Goal: Browse casually

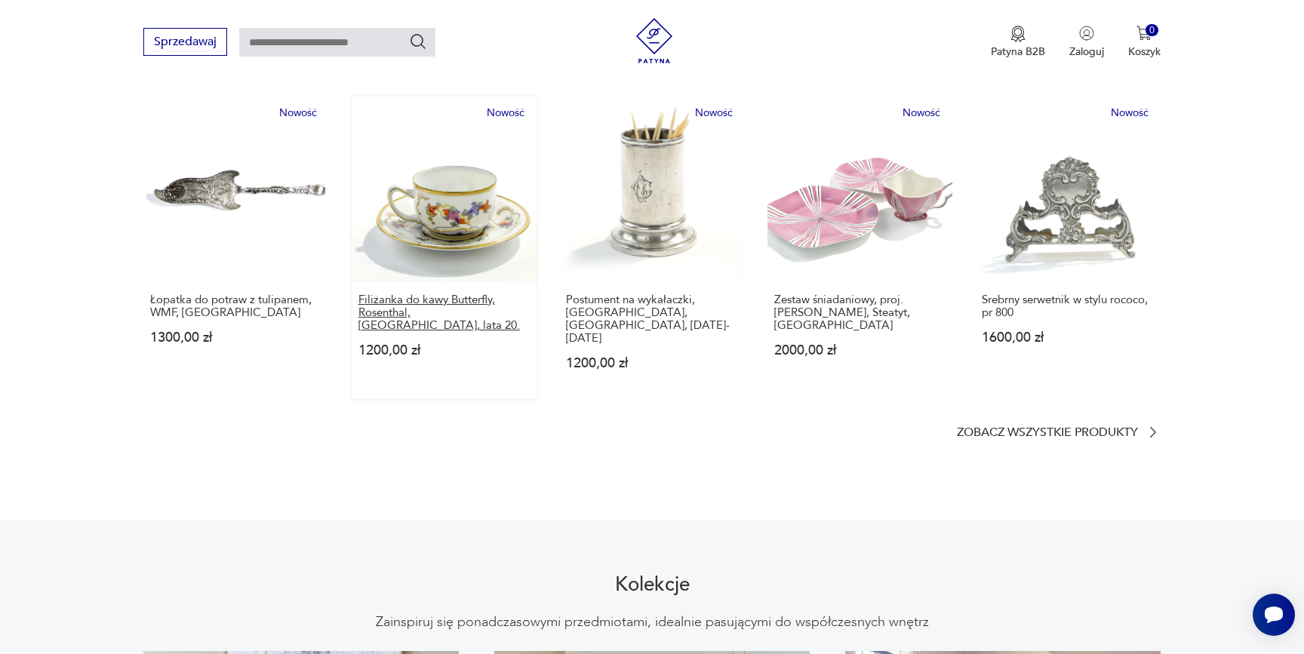
click at [385, 294] on p "Filiżanka do kawy Butterfly, Rosenthal, [GEOGRAPHIC_DATA], lata 20." at bounding box center [444, 313] width 172 height 38
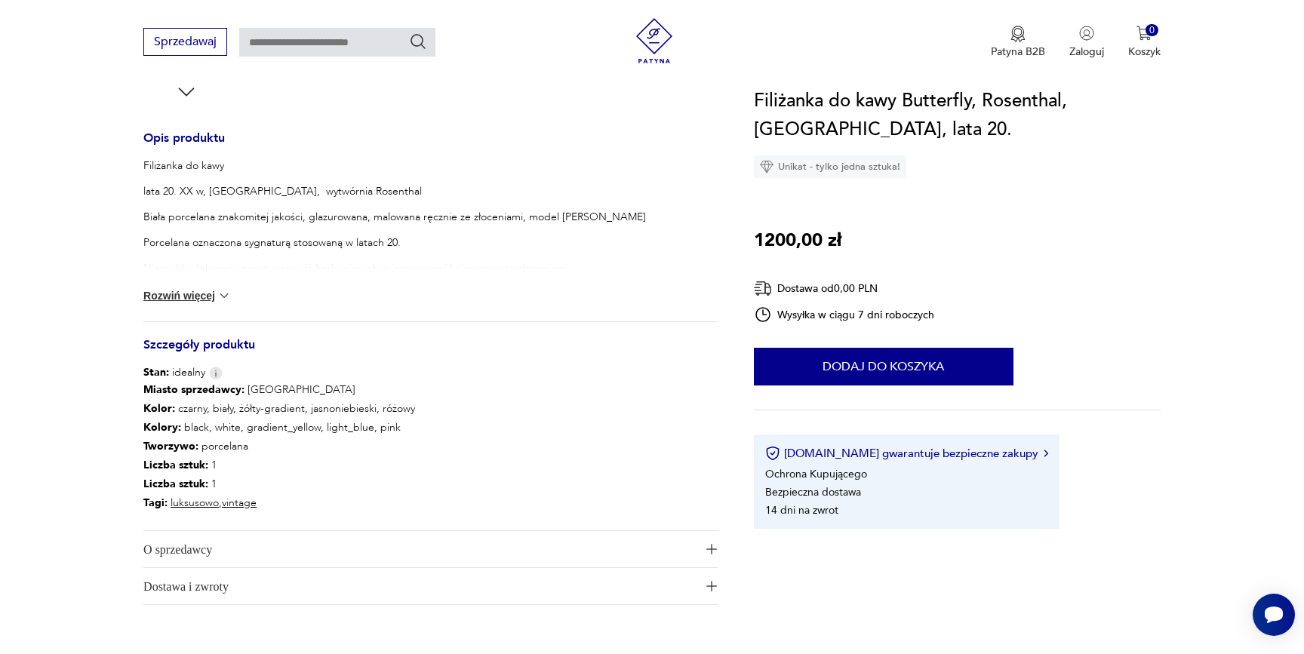
scroll to position [584, 0]
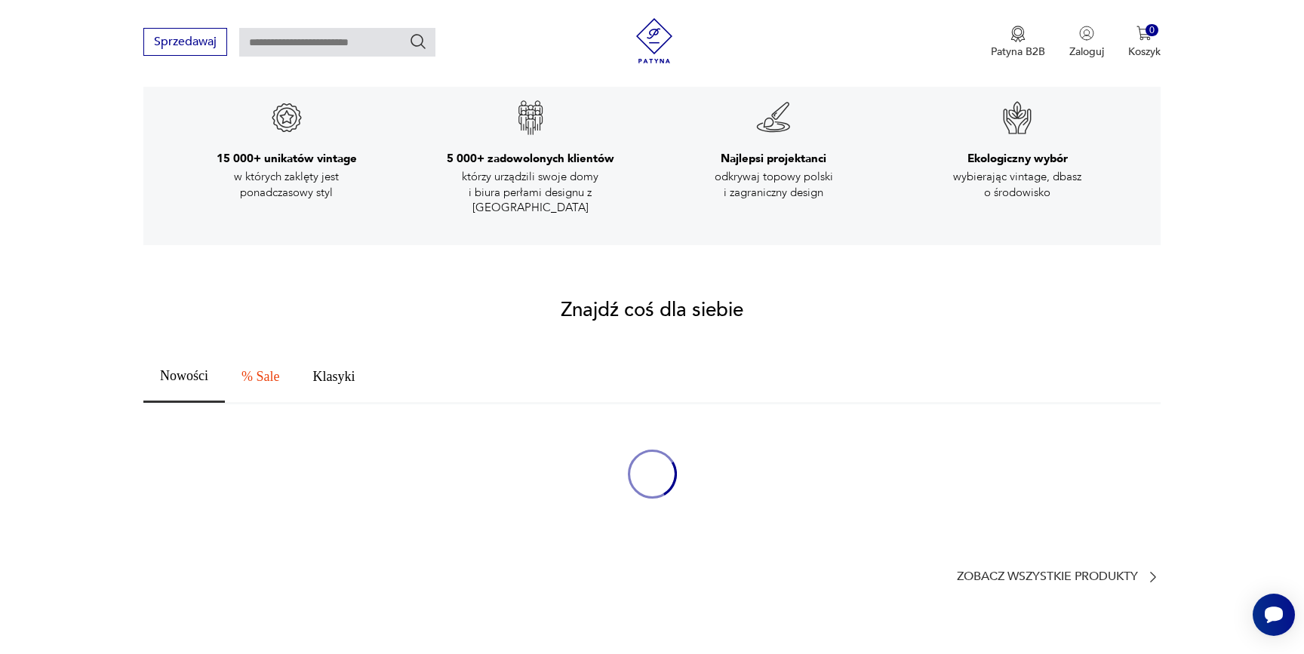
scroll to position [916, 0]
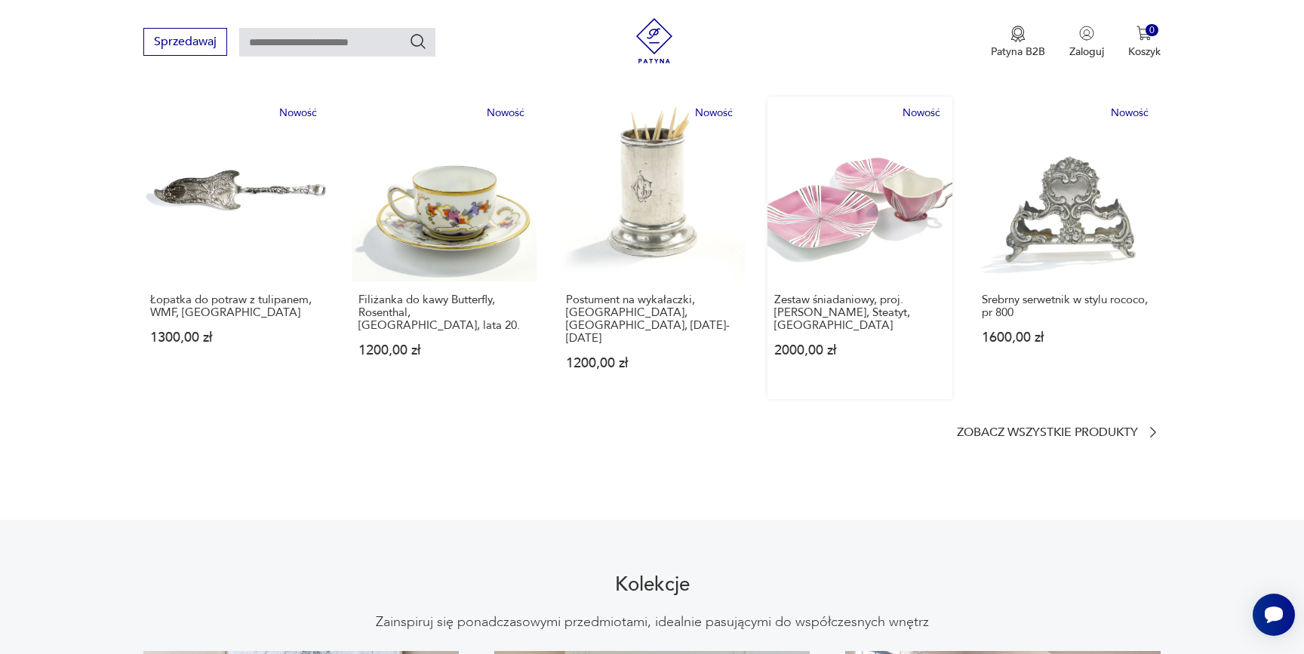
click at [805, 344] on p "2000,00 zł" at bounding box center [860, 350] width 172 height 13
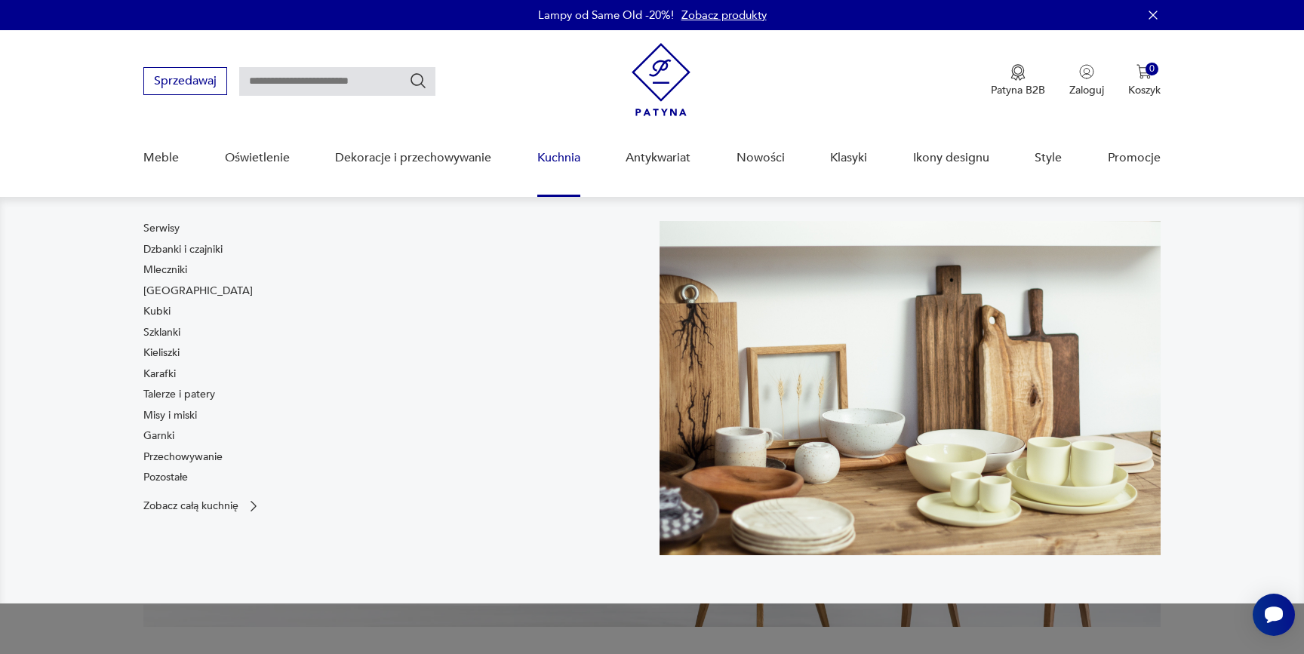
click at [556, 168] on link "Kuchnia" at bounding box center [558, 158] width 43 height 58
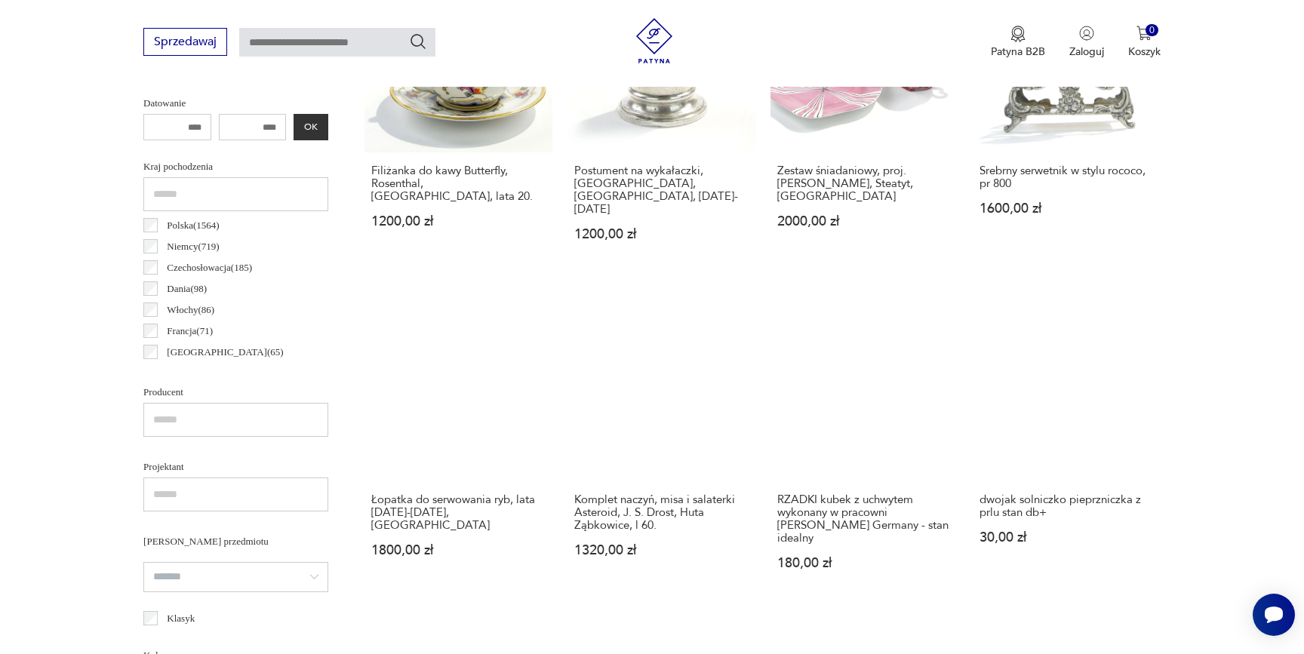
scroll to position [719, 0]
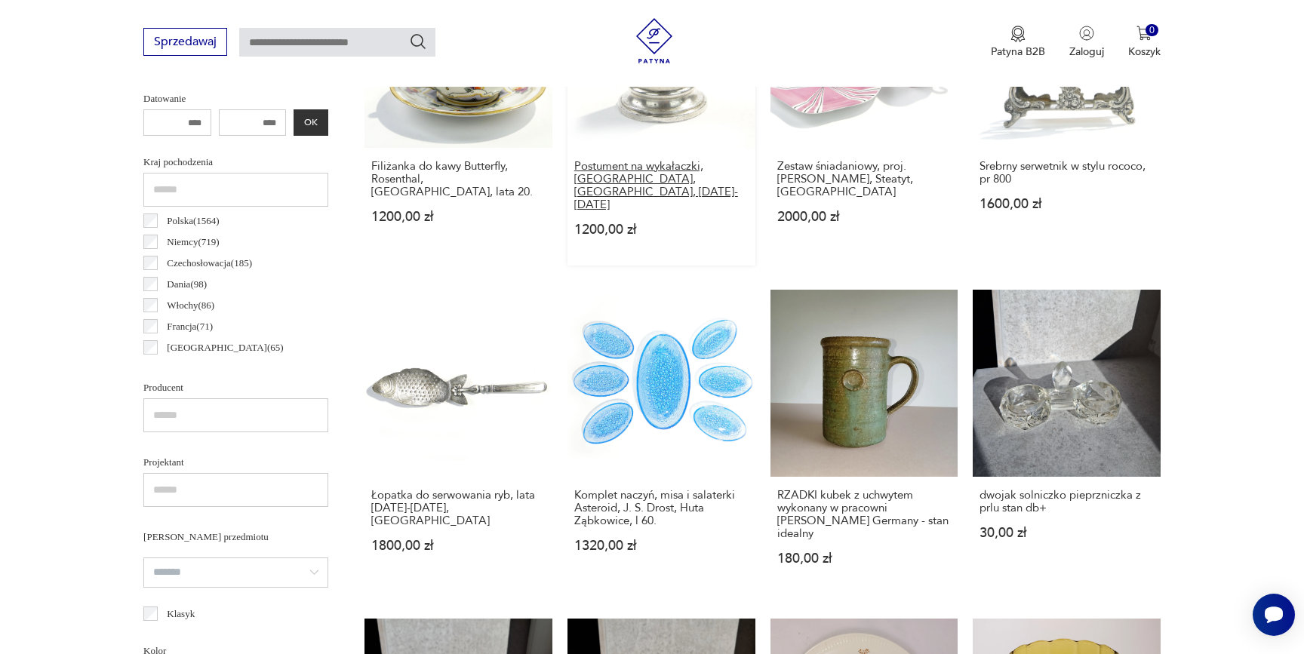
click at [616, 179] on h3 "Postument na wykałaczki, Norblin, Warszawa, 1895-1907" at bounding box center [661, 185] width 174 height 51
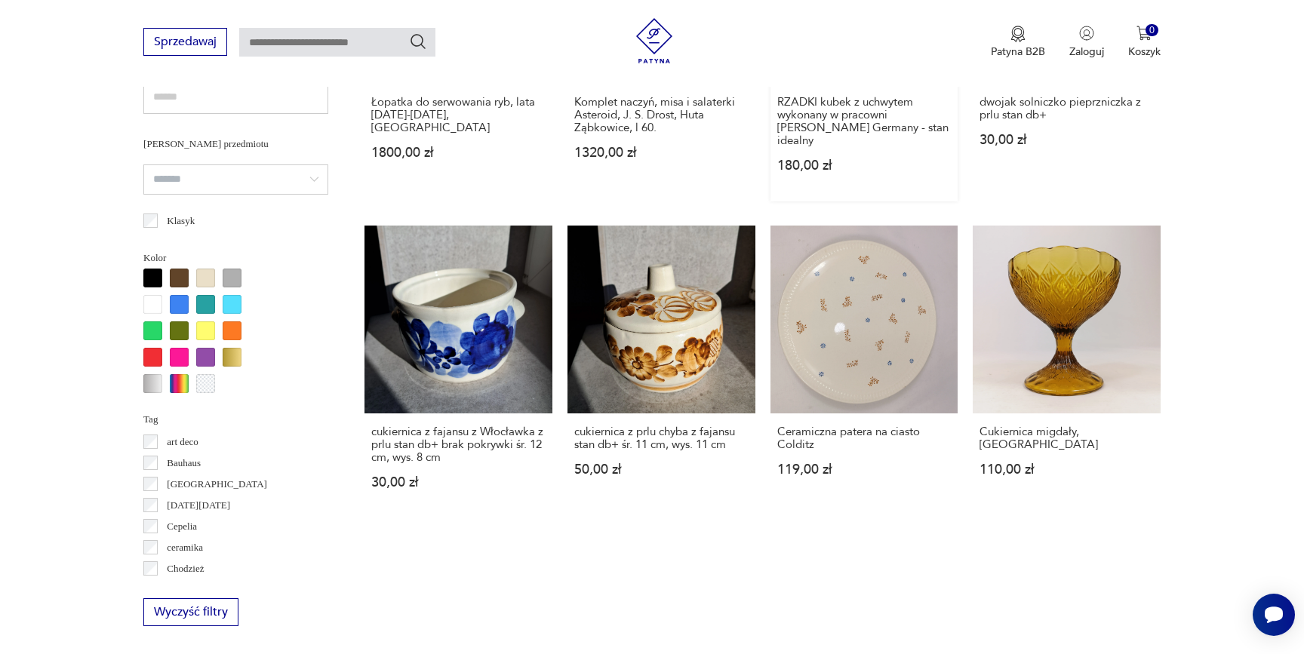
scroll to position [1396, 0]
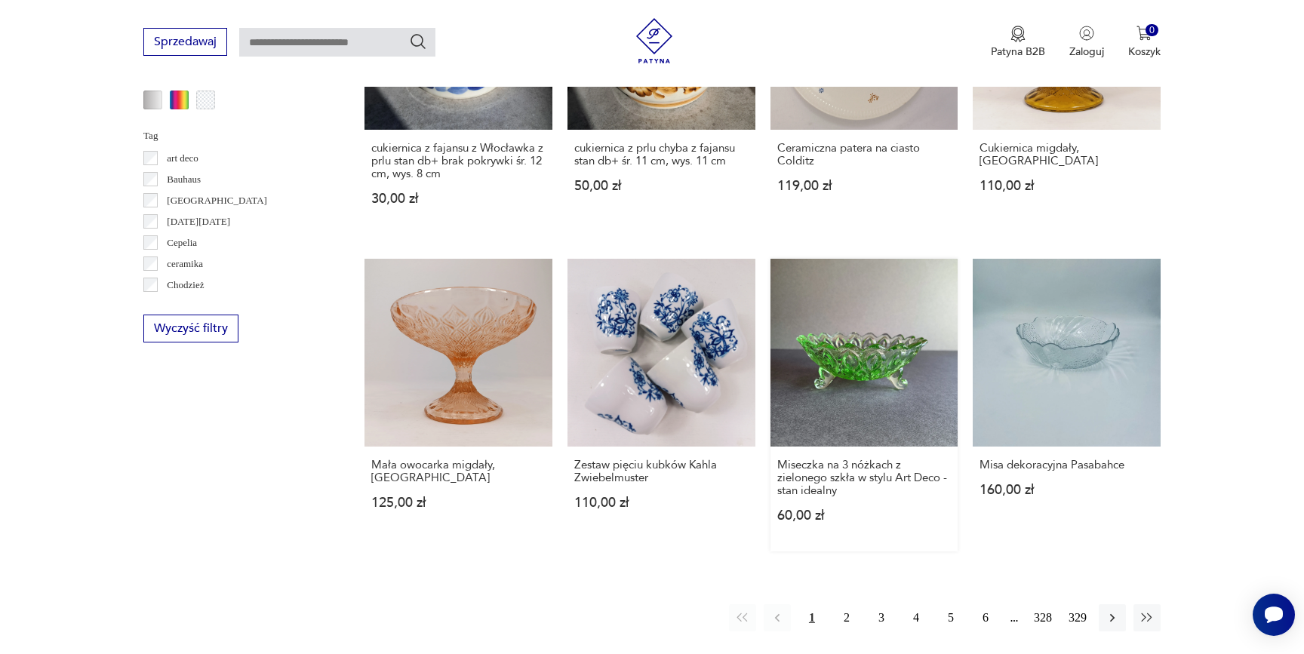
click at [815, 447] on div "Miseczka na 3 nóżkach z zielonego szkła w stylu Art Deco - stan idealny 60,00 zł" at bounding box center [864, 499] width 188 height 105
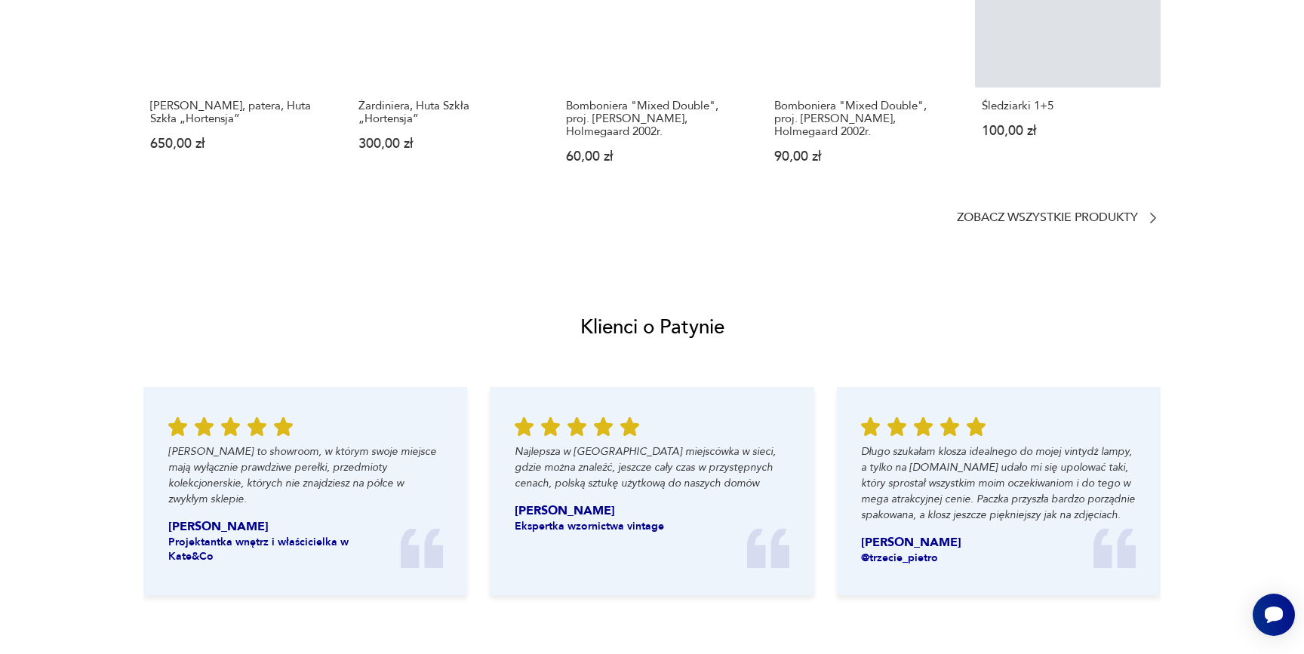
scroll to position [1536, 0]
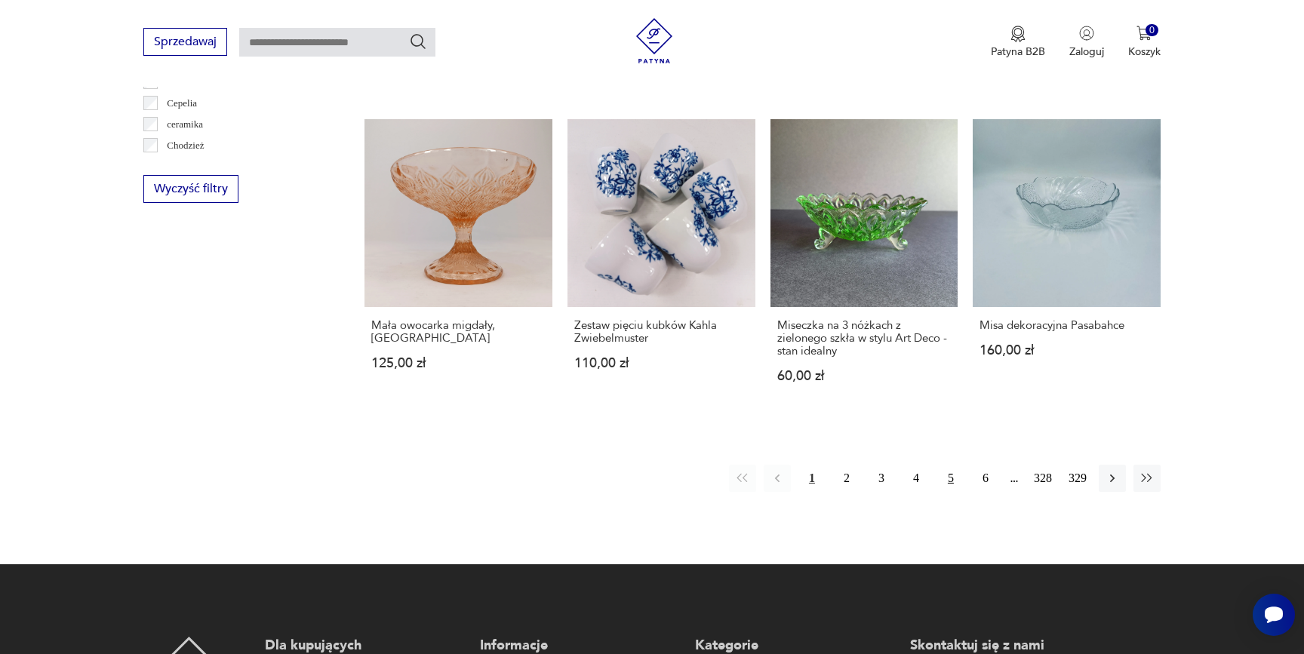
click at [949, 465] on button "5" at bounding box center [950, 478] width 27 height 27
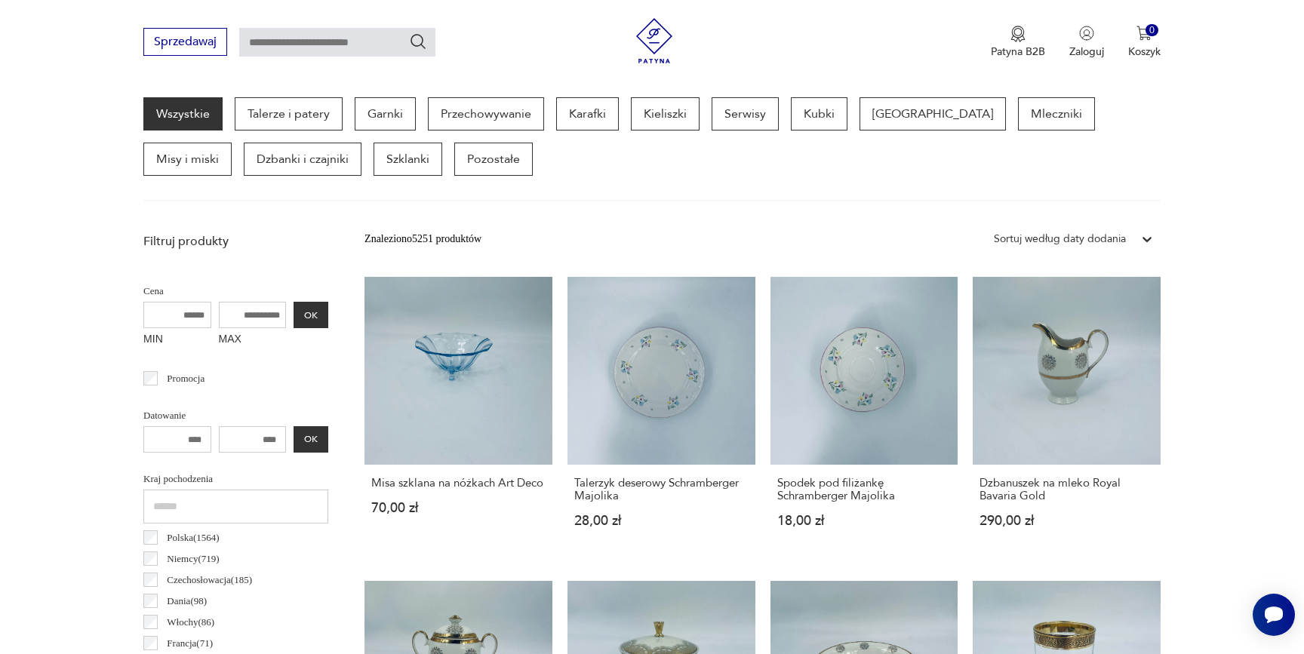
scroll to position [401, 0]
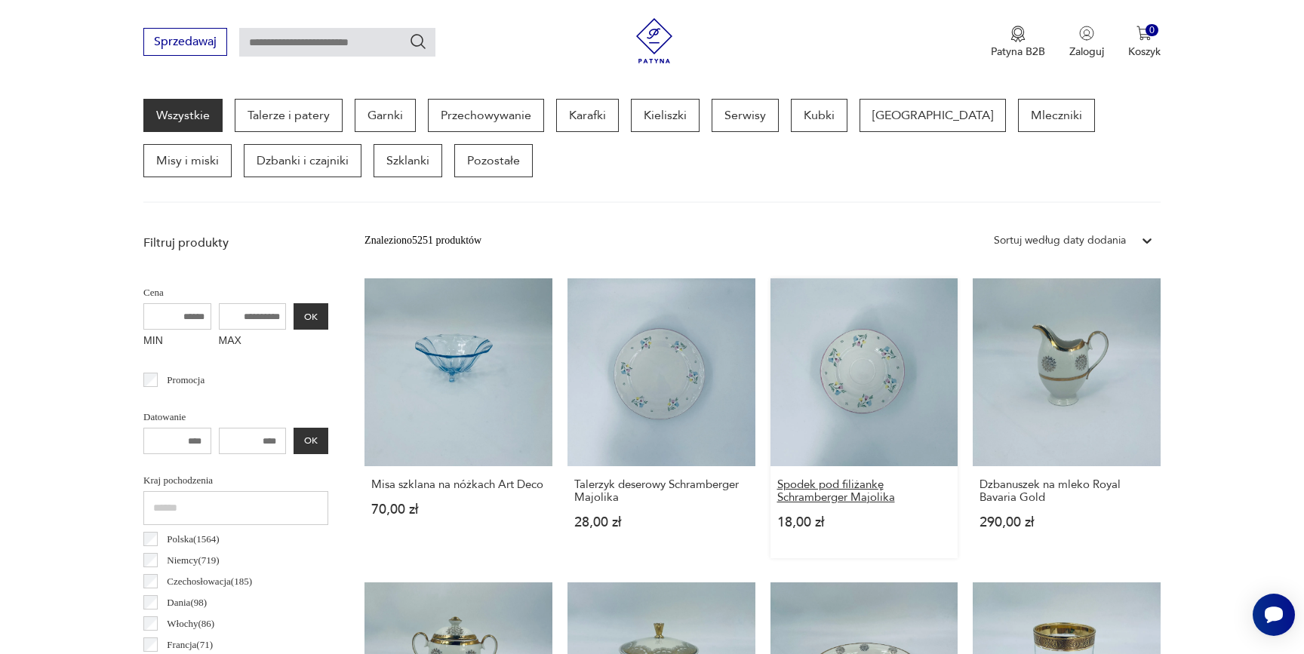
click at [809, 479] on h3 "Spodek pod filiżankę Schramberger Majolika" at bounding box center [864, 491] width 174 height 26
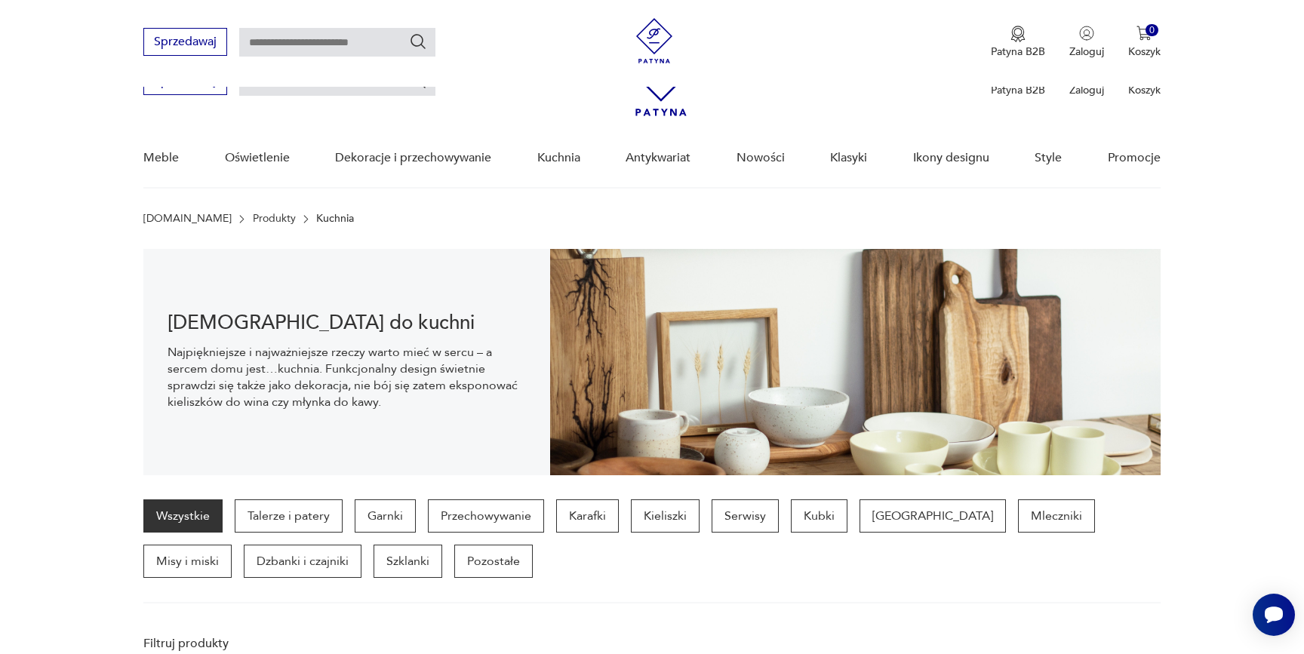
scroll to position [401, 0]
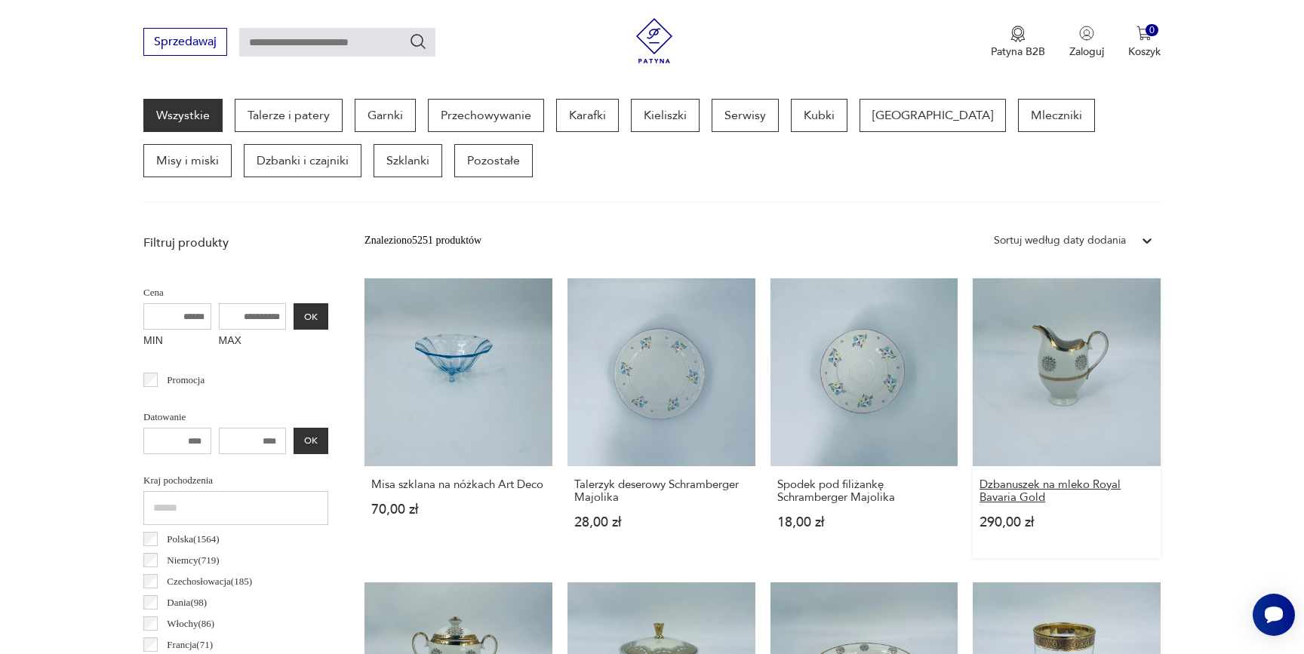
click at [1032, 486] on h3 "Dzbanuszek na mleko Royal Bavaria Gold" at bounding box center [1066, 491] width 174 height 26
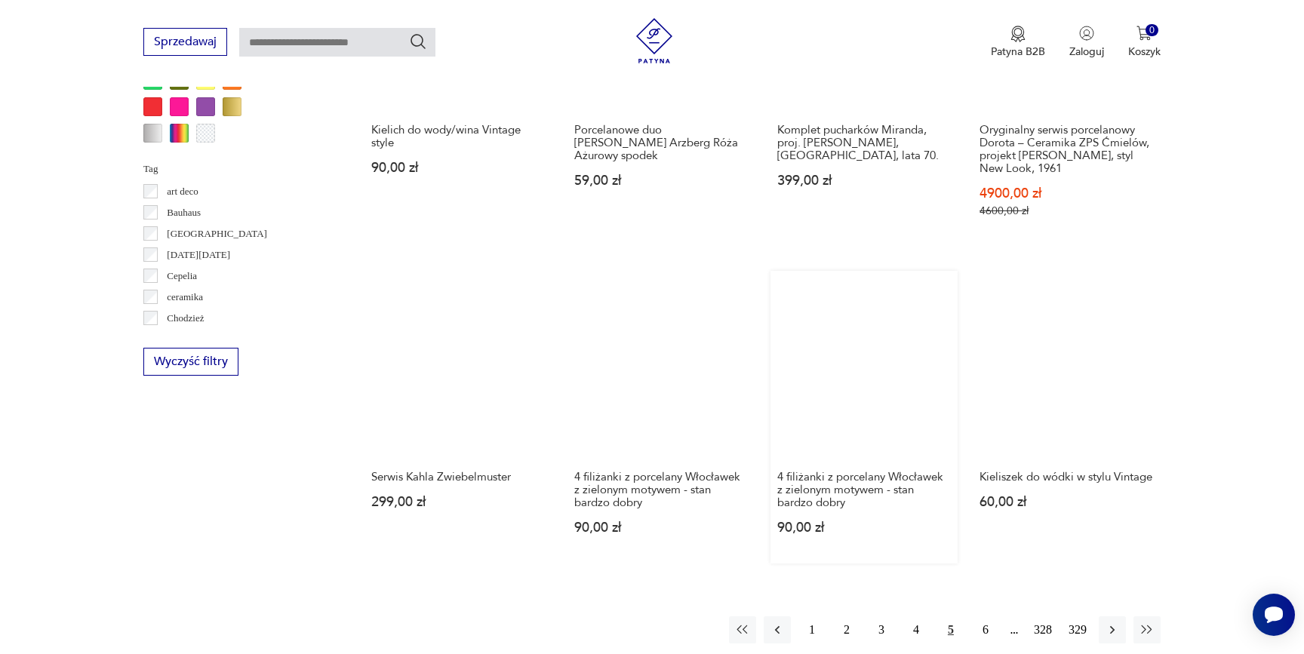
scroll to position [1359, 0]
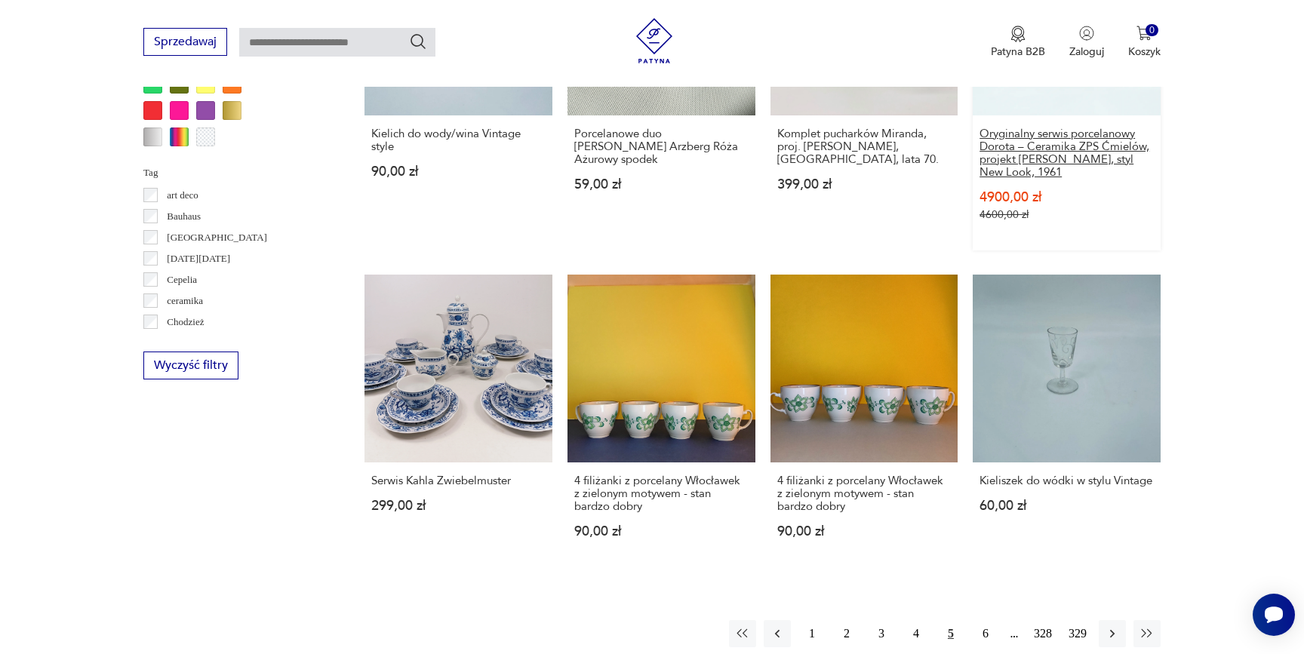
click at [1010, 142] on h3 "Oryginalny serwis porcelanowy Dorota – Ceramika ZPS Ćmielów, projekt Lubomir To…" at bounding box center [1066, 153] width 174 height 51
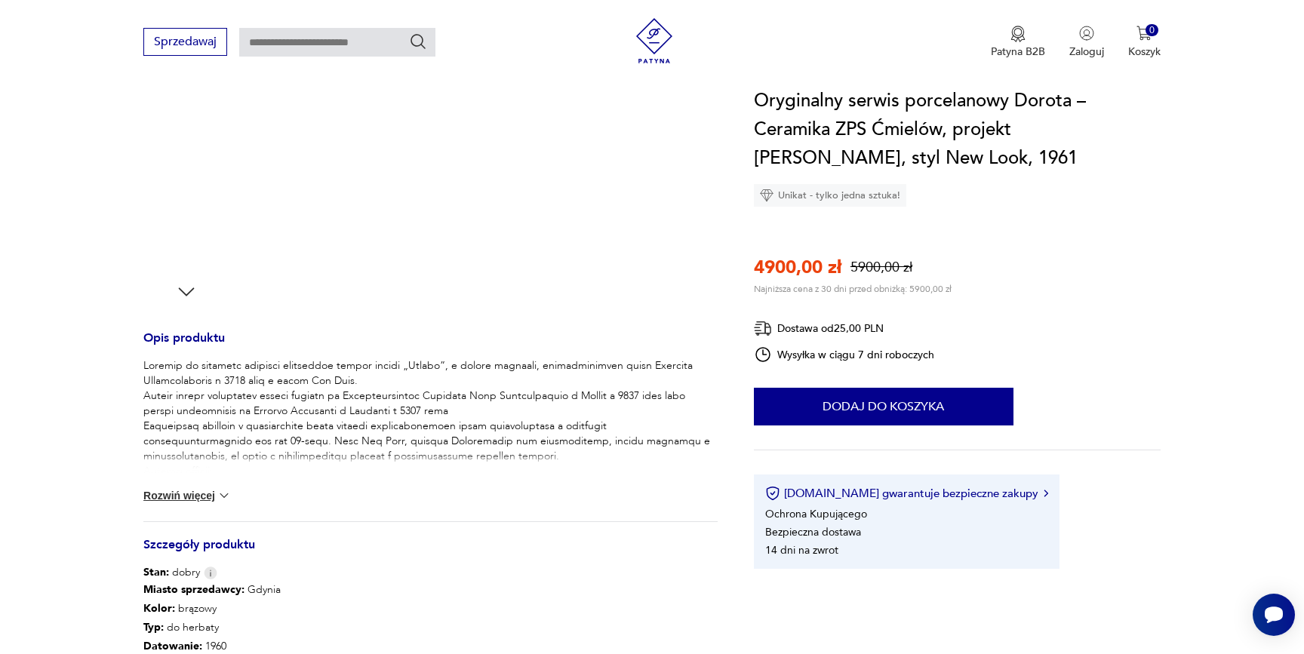
scroll to position [416, 0]
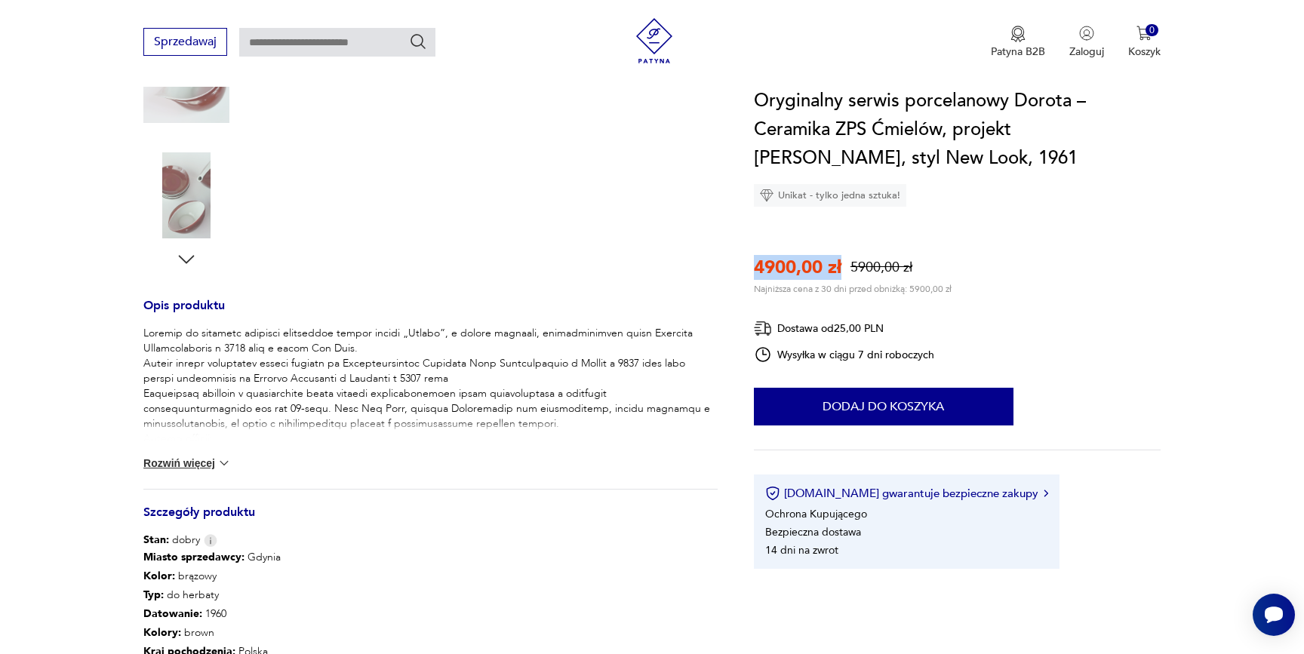
drag, startPoint x: 753, startPoint y: 269, endPoint x: 845, endPoint y: 272, distance: 92.1
click at [845, 272] on div "4900,00 zł 5900,00 zł" at bounding box center [853, 267] width 198 height 25
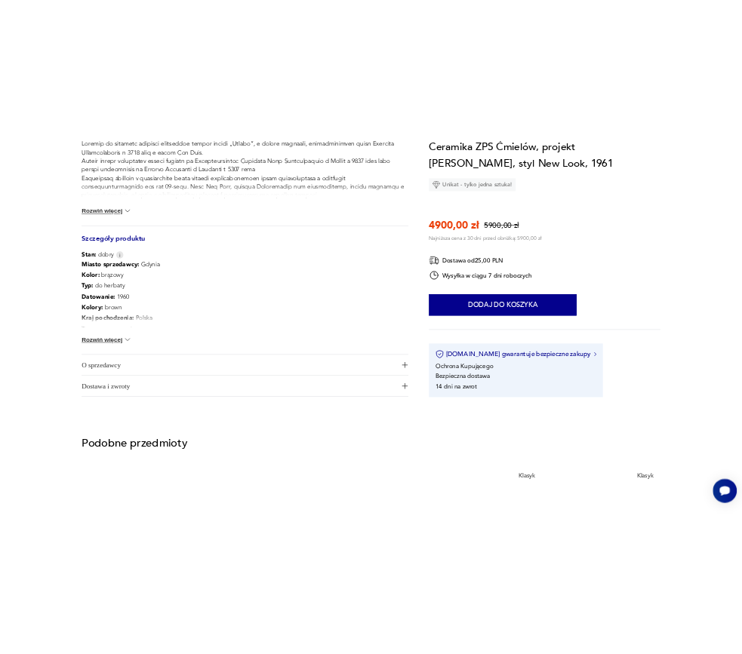
scroll to position [68, 0]
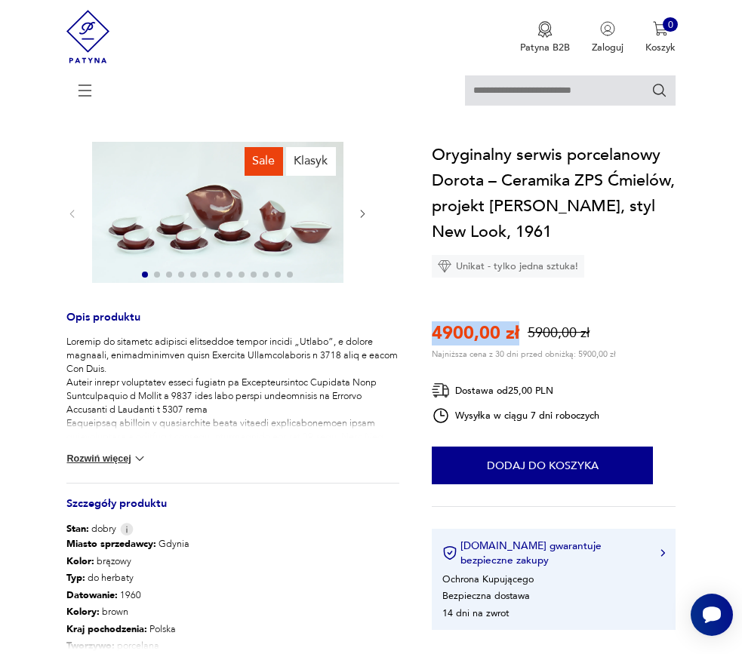
drag, startPoint x: 435, startPoint y: 358, endPoint x: 518, endPoint y: 361, distance: 83.8
click at [518, 346] on div "4900,00 zł 5900,00 zł" at bounding box center [524, 333] width 184 height 24
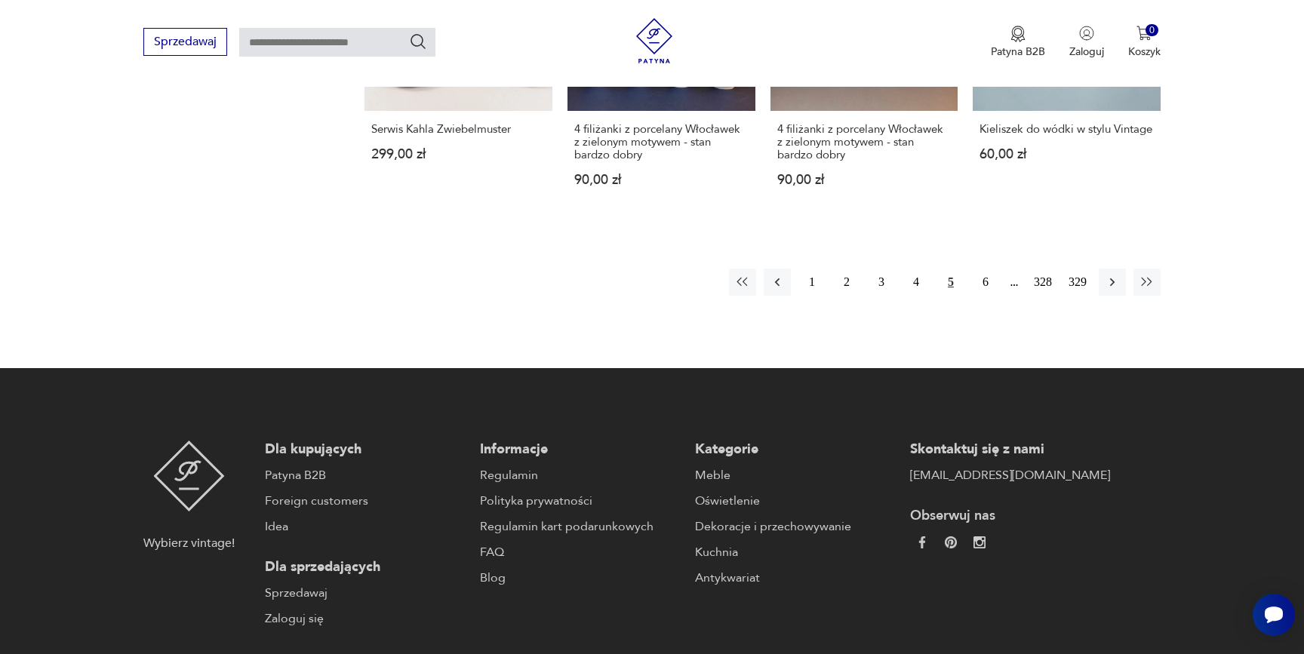
scroll to position [1713, 0]
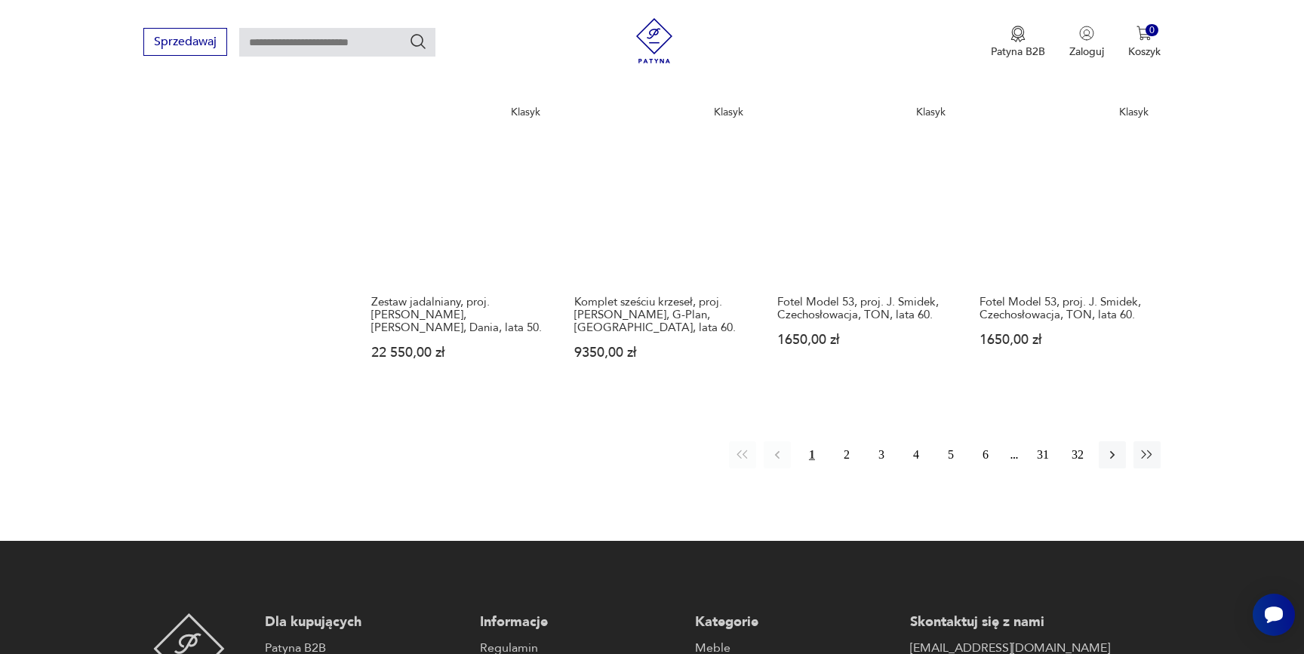
scroll to position [1450, 0]
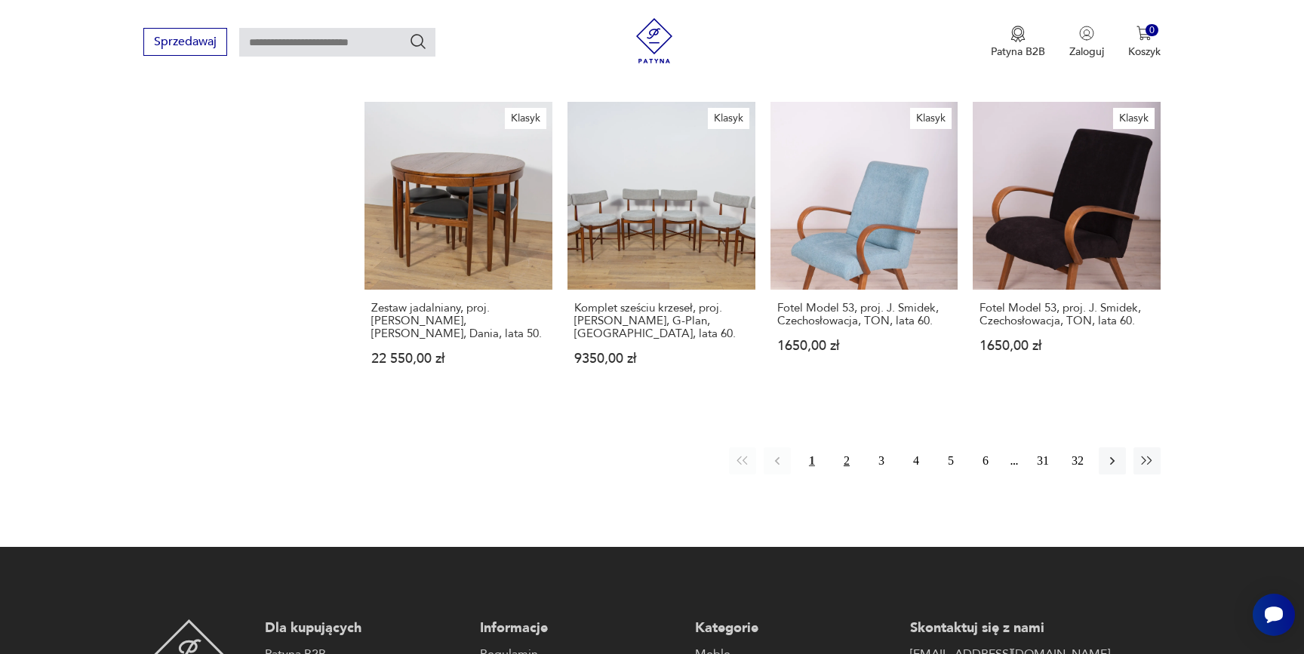
click at [841, 447] on button "2" at bounding box center [846, 460] width 27 height 27
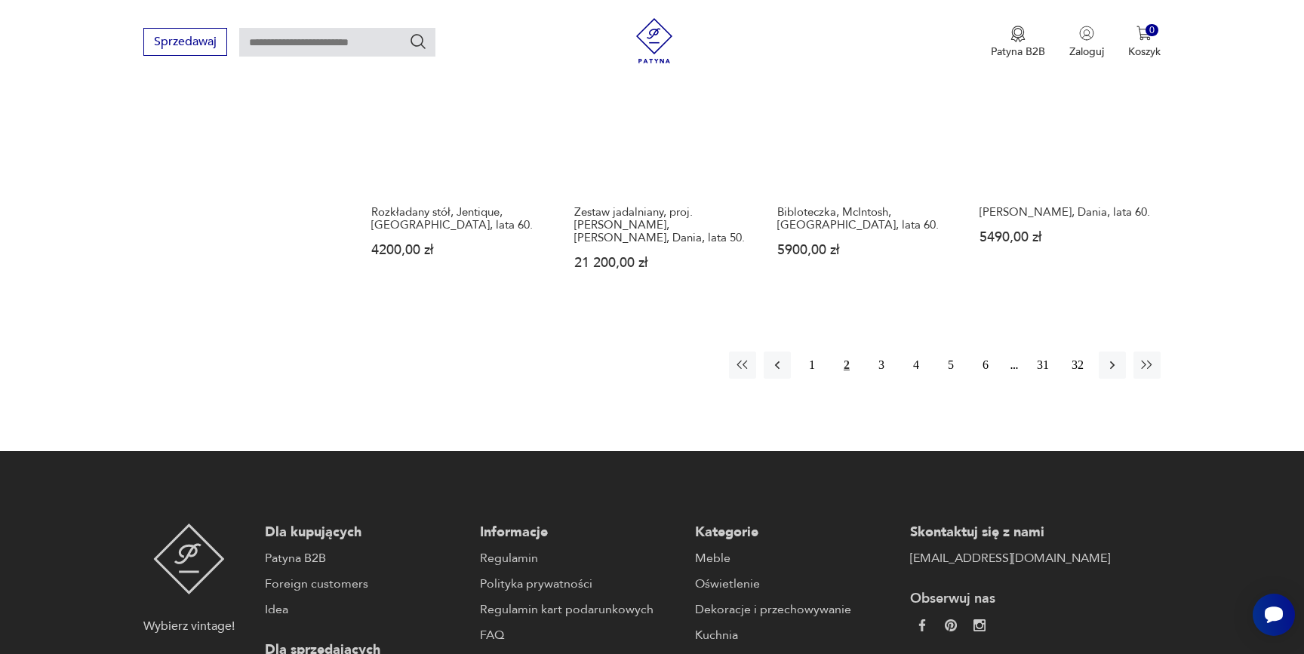
scroll to position [1545, 0]
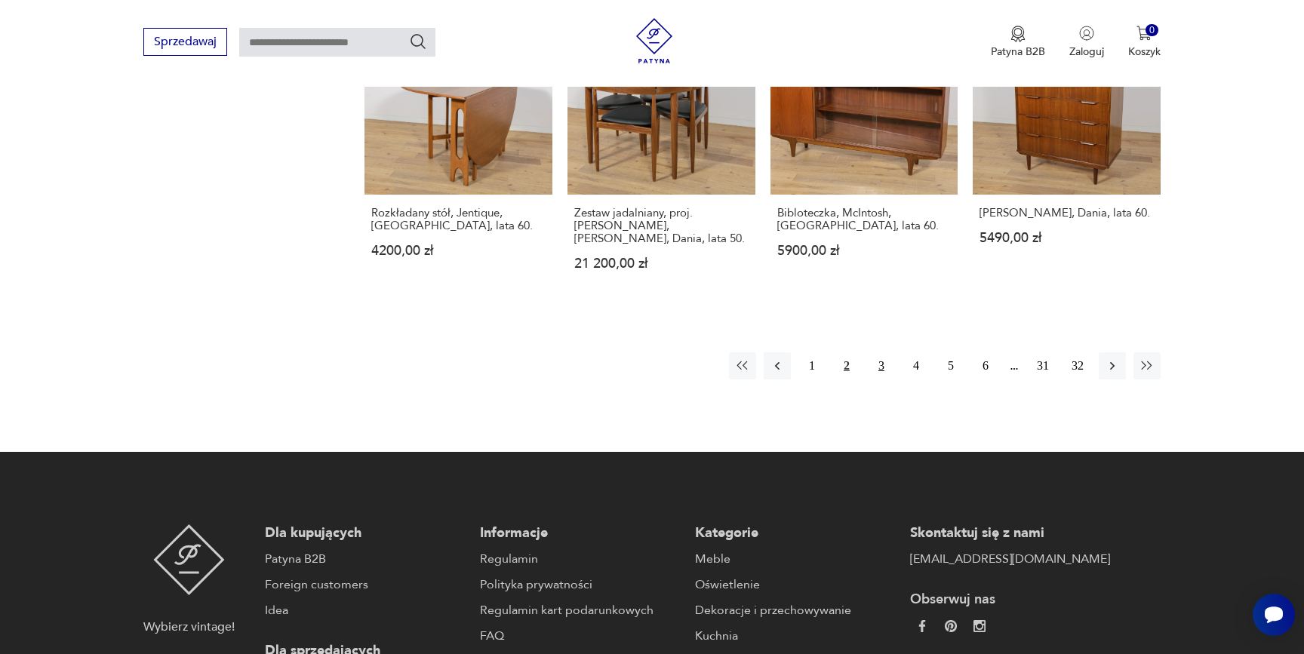
click at [877, 352] on button "3" at bounding box center [881, 365] width 27 height 27
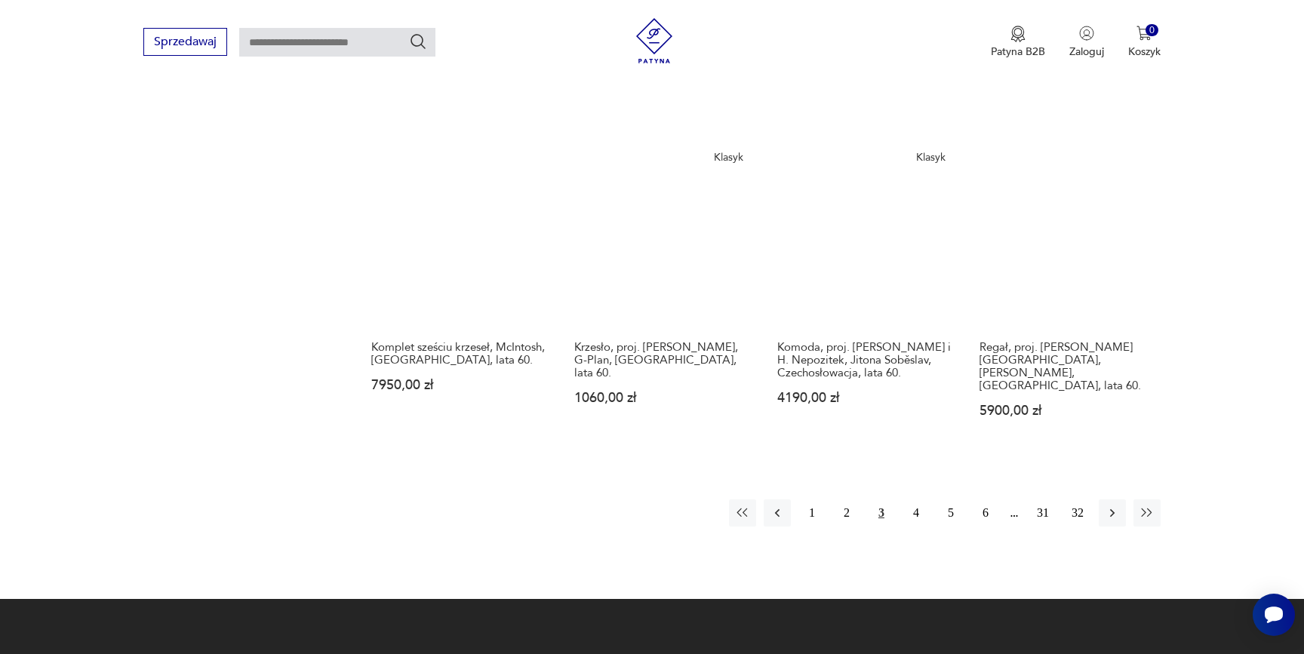
scroll to position [1437, 0]
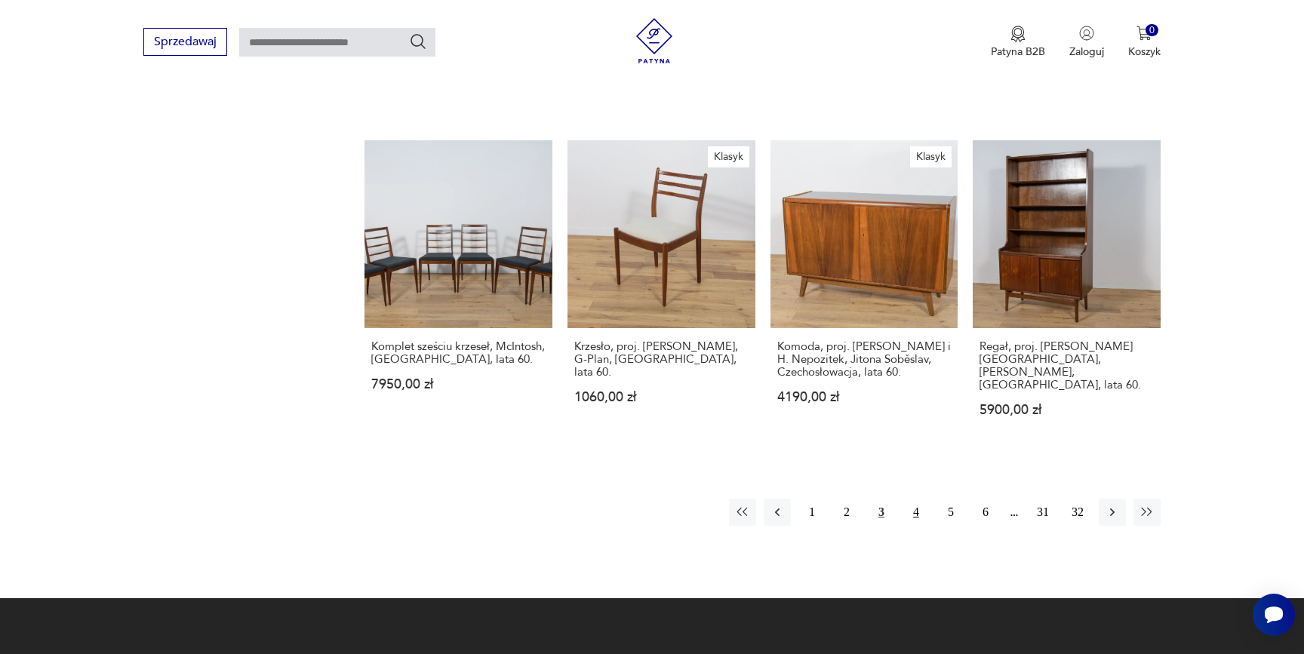
click at [909, 499] on button "4" at bounding box center [915, 512] width 27 height 27
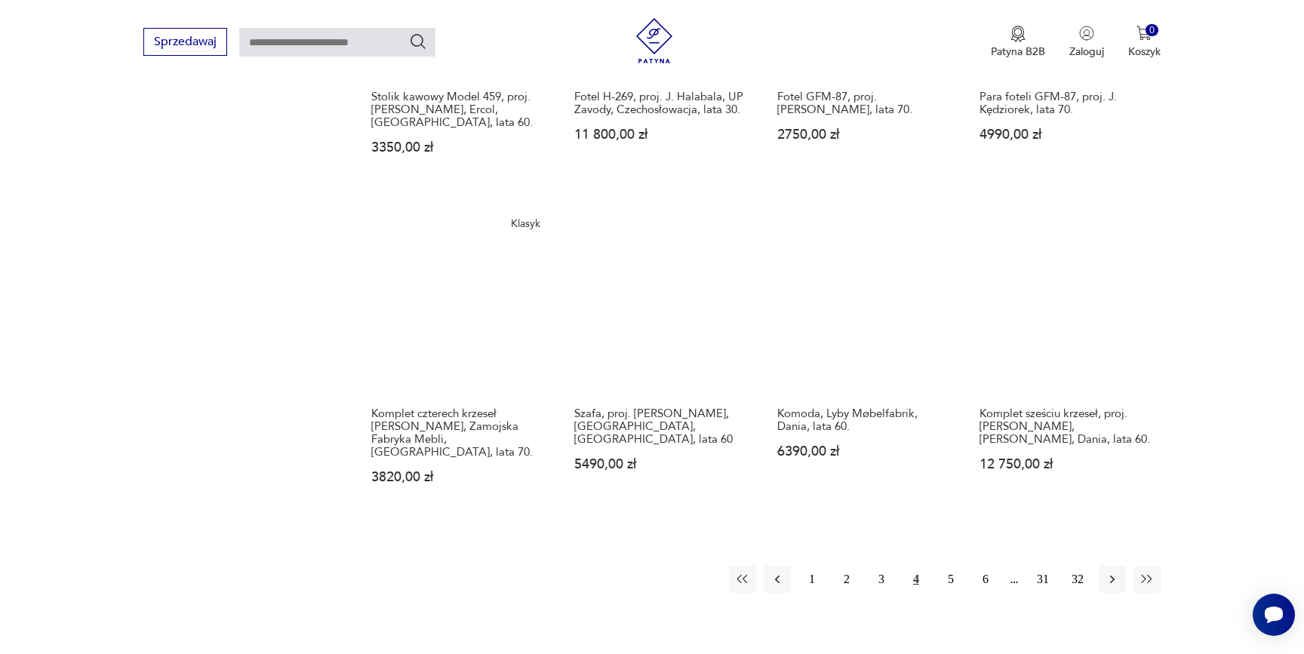
scroll to position [1325, 0]
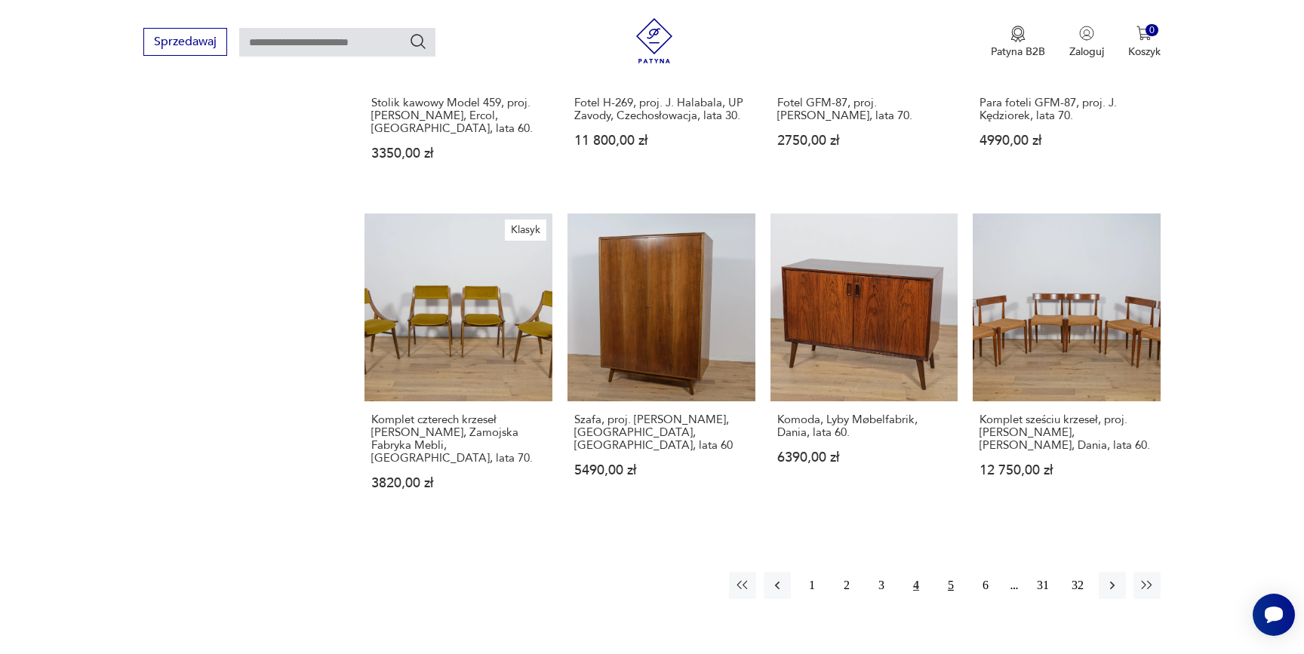
click at [947, 572] on button "5" at bounding box center [950, 585] width 27 height 27
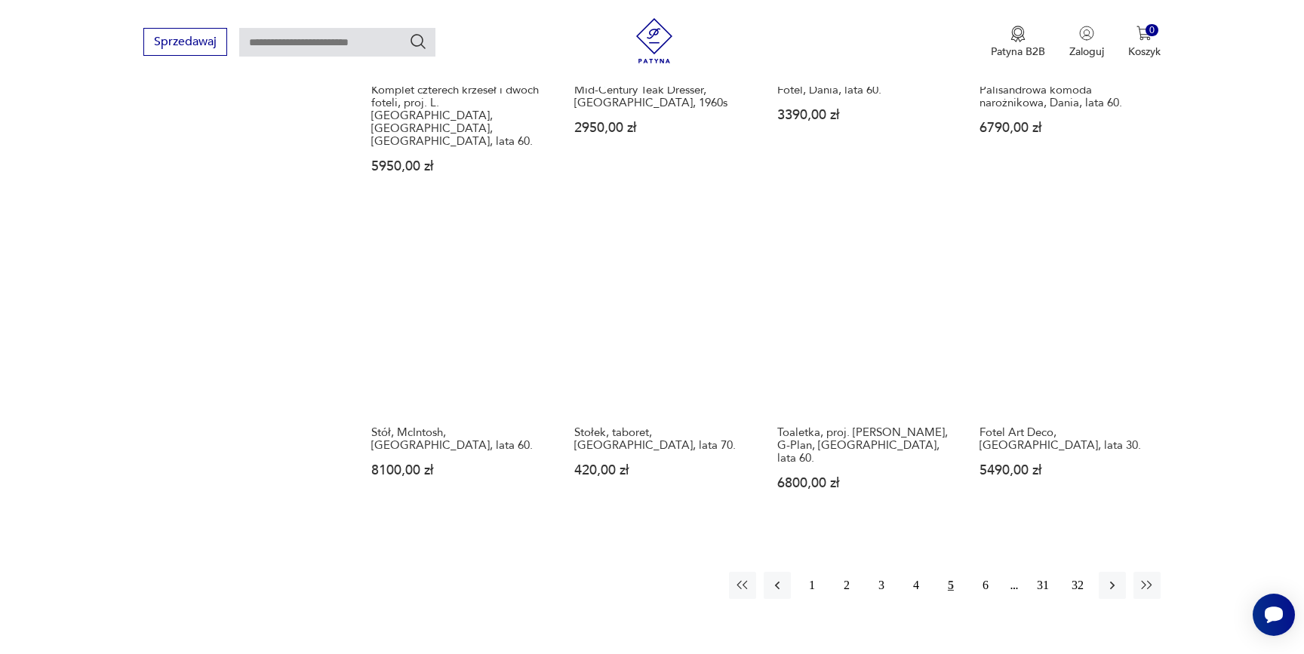
scroll to position [1532, 0]
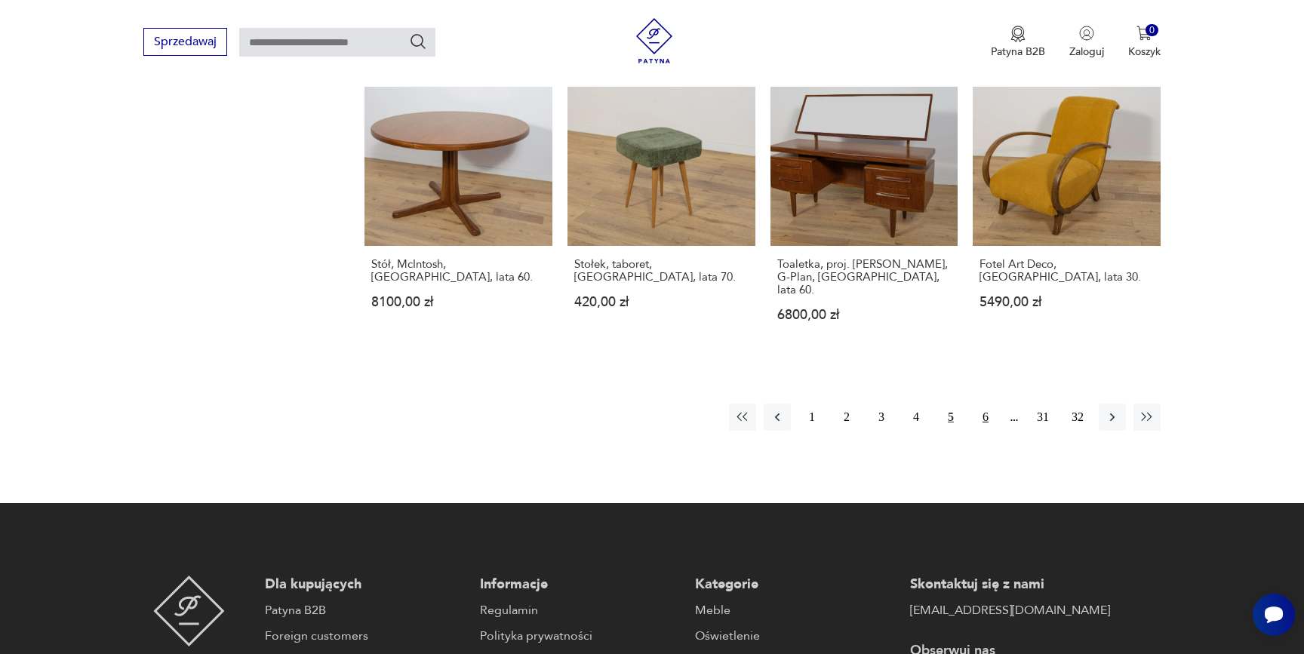
click at [986, 404] on button "6" at bounding box center [985, 417] width 27 height 27
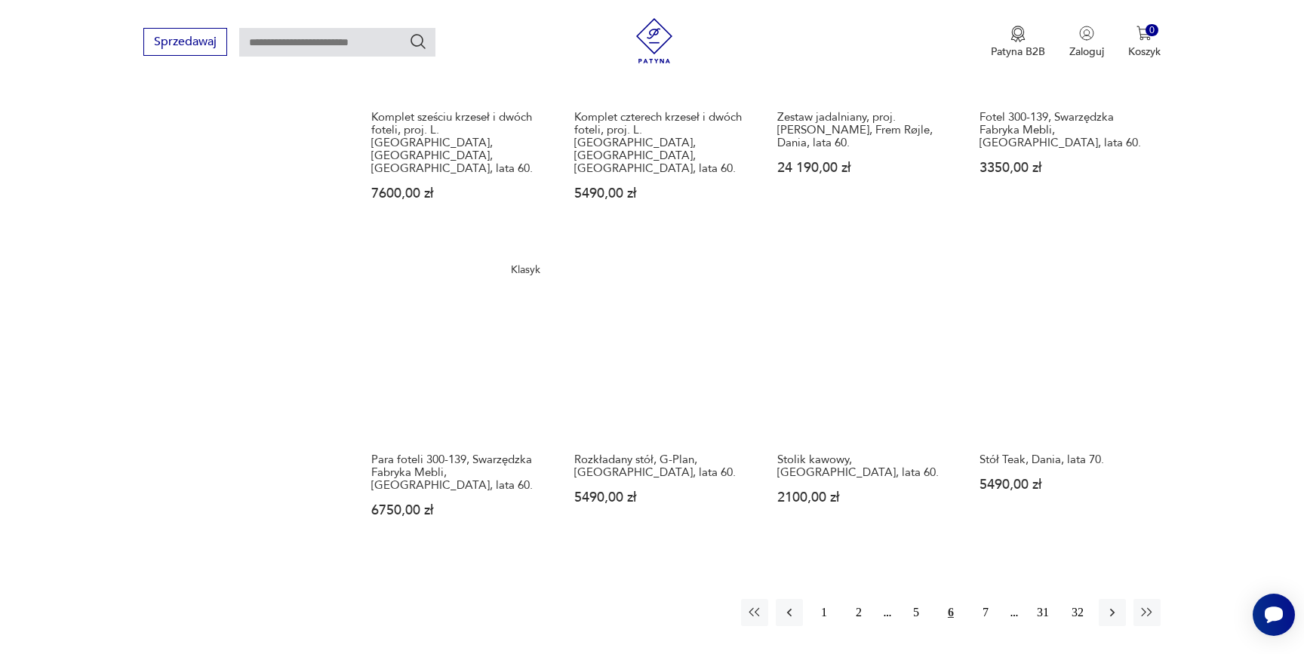
scroll to position [1342, 0]
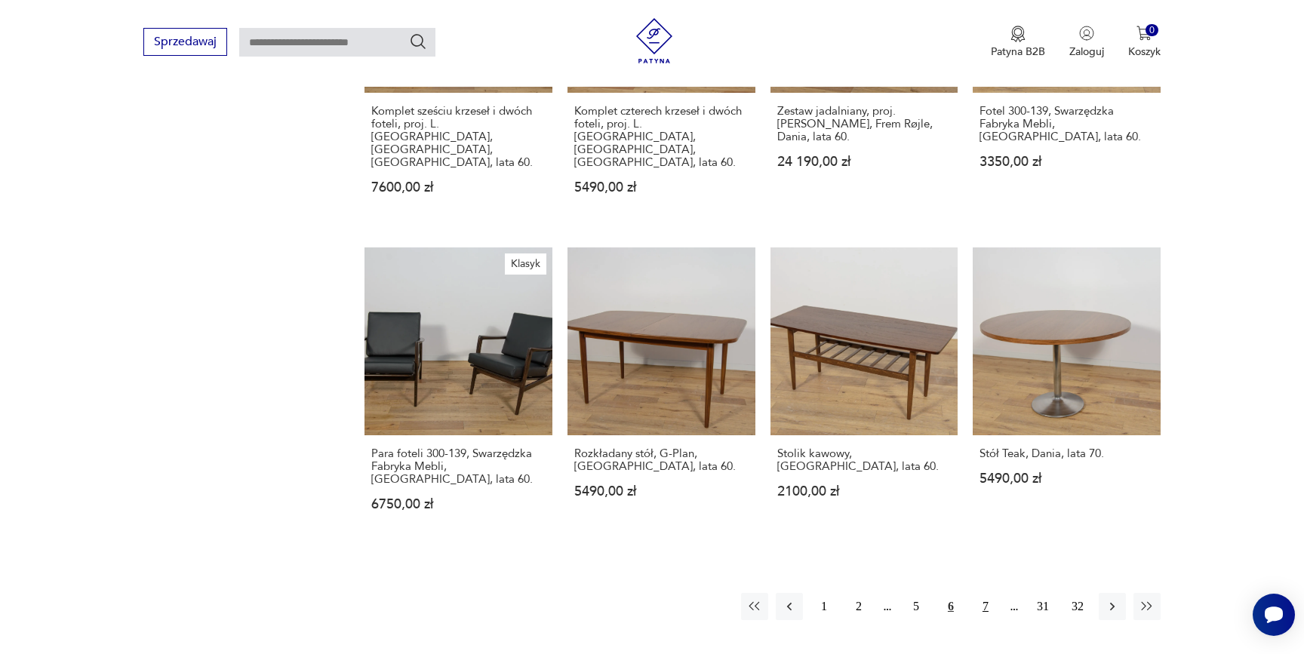
click at [982, 593] on button "7" at bounding box center [985, 606] width 27 height 27
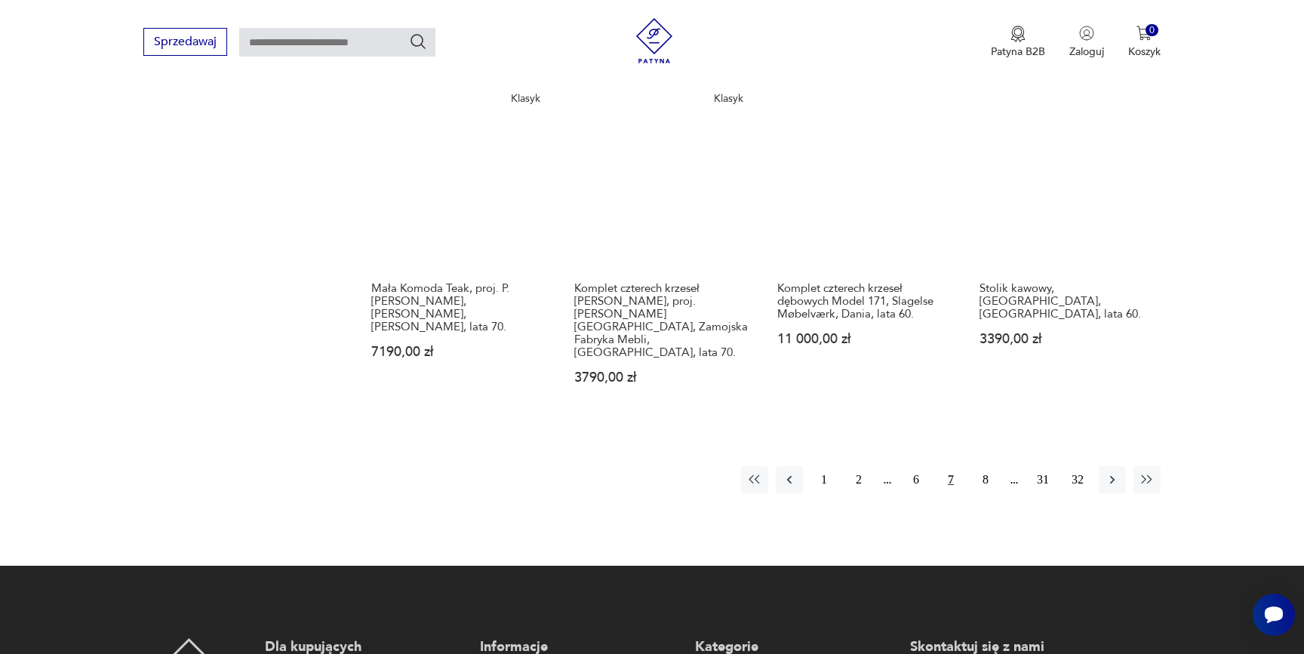
scroll to position [1466, 0]
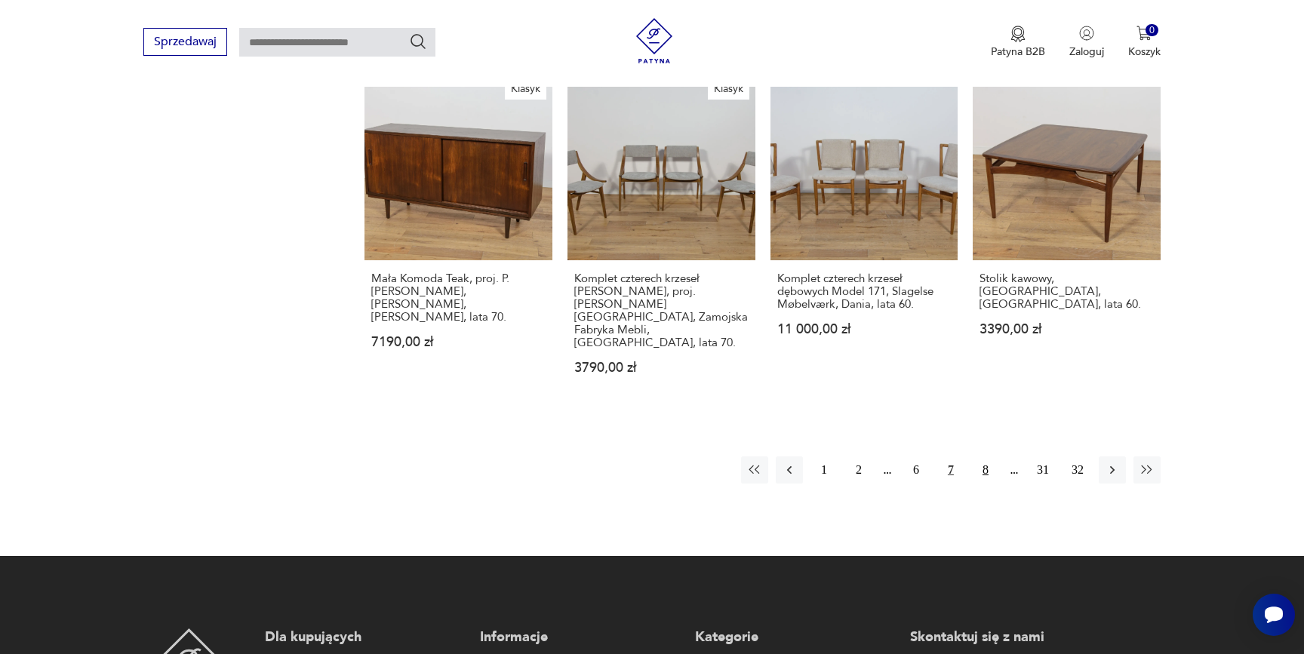
click at [986, 457] on button "8" at bounding box center [985, 470] width 27 height 27
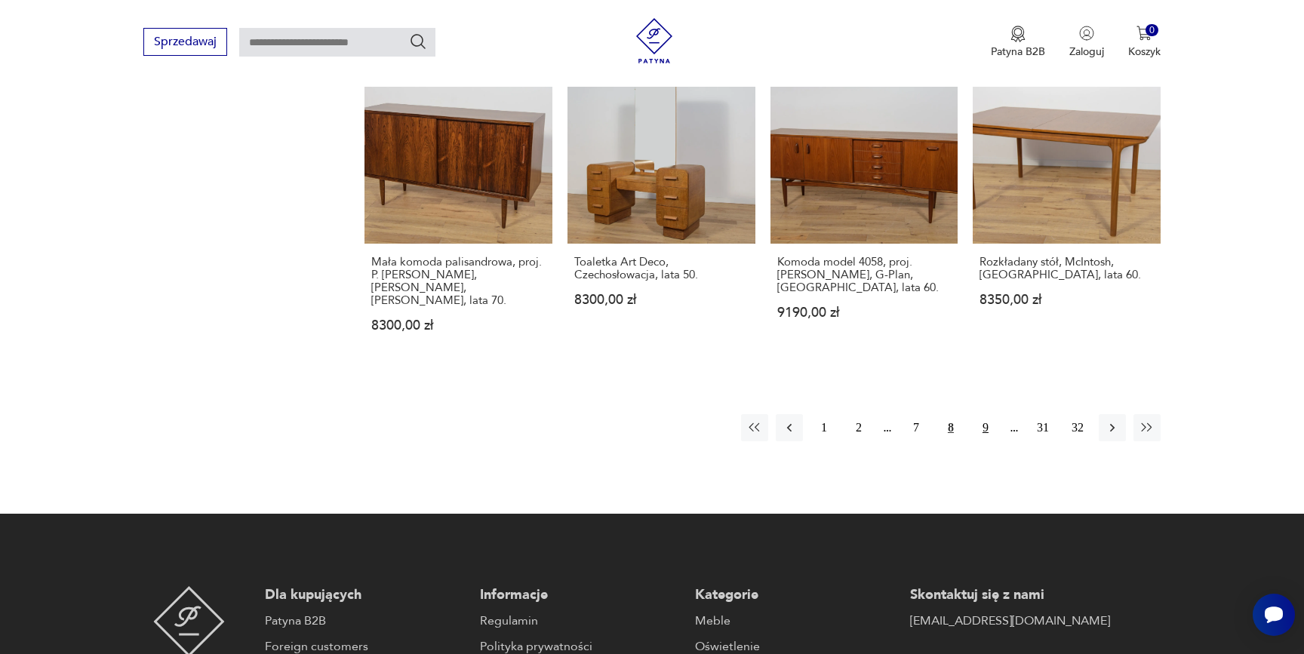
click at [988, 414] on button "9" at bounding box center [985, 427] width 27 height 27
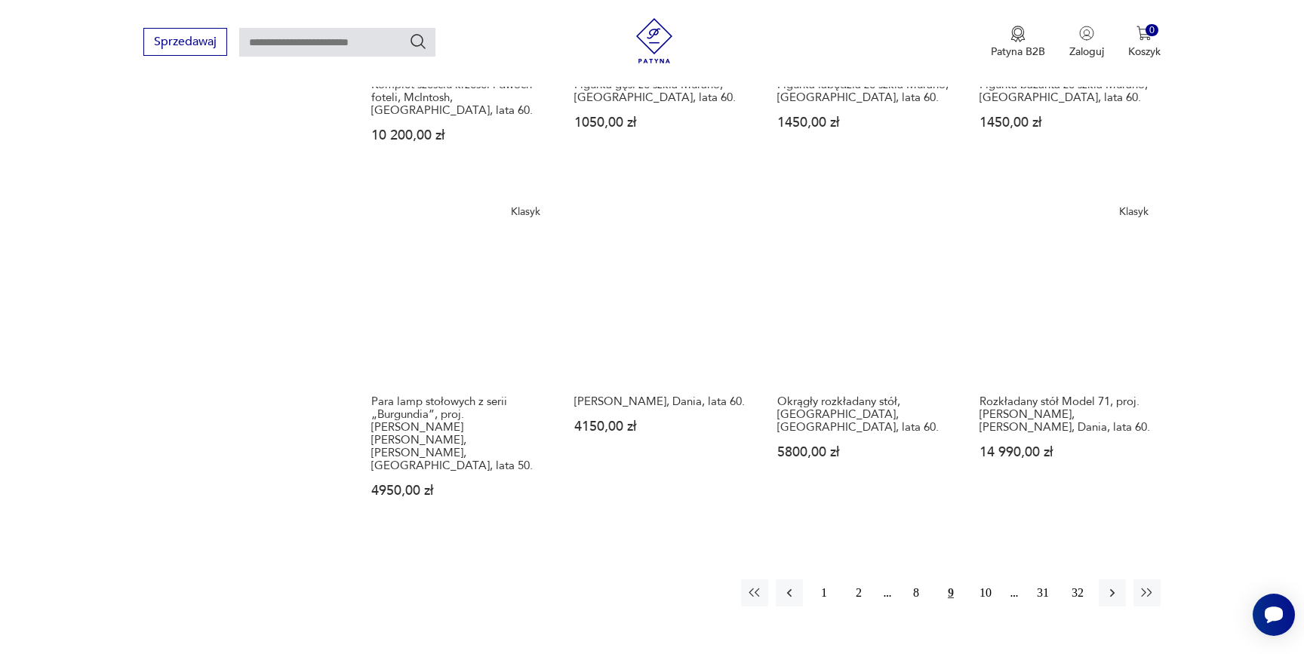
scroll to position [1336, 0]
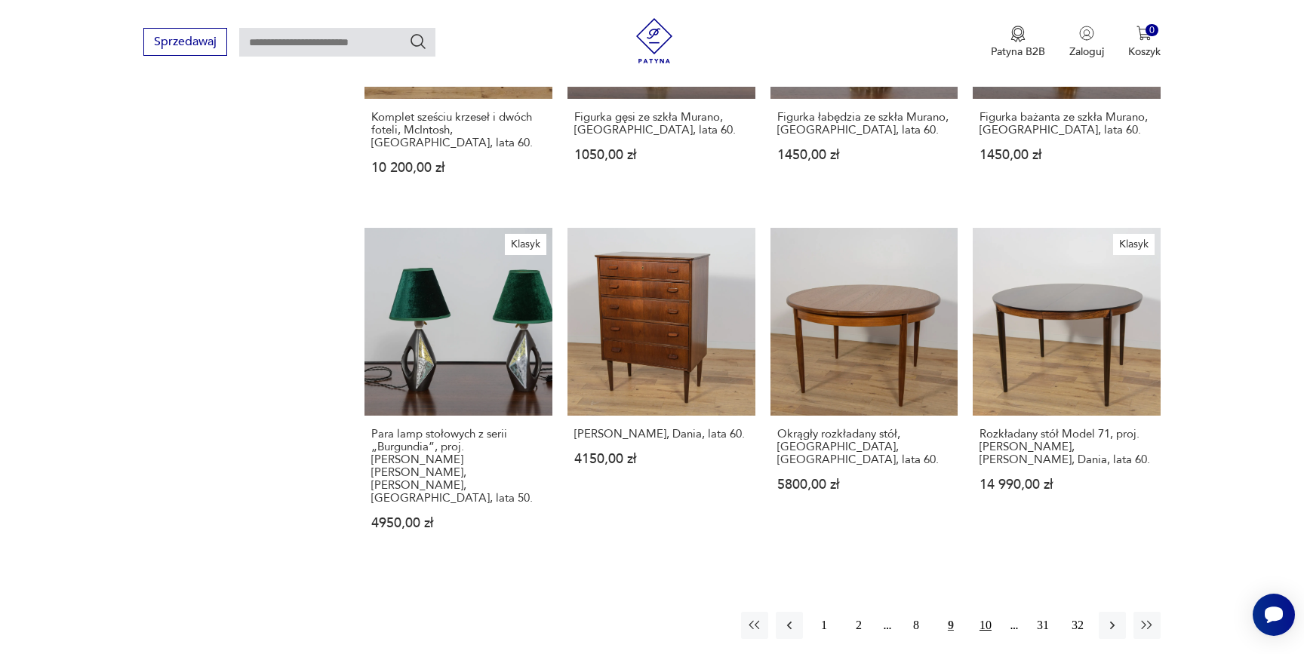
click at [985, 612] on button "10" at bounding box center [985, 625] width 27 height 27
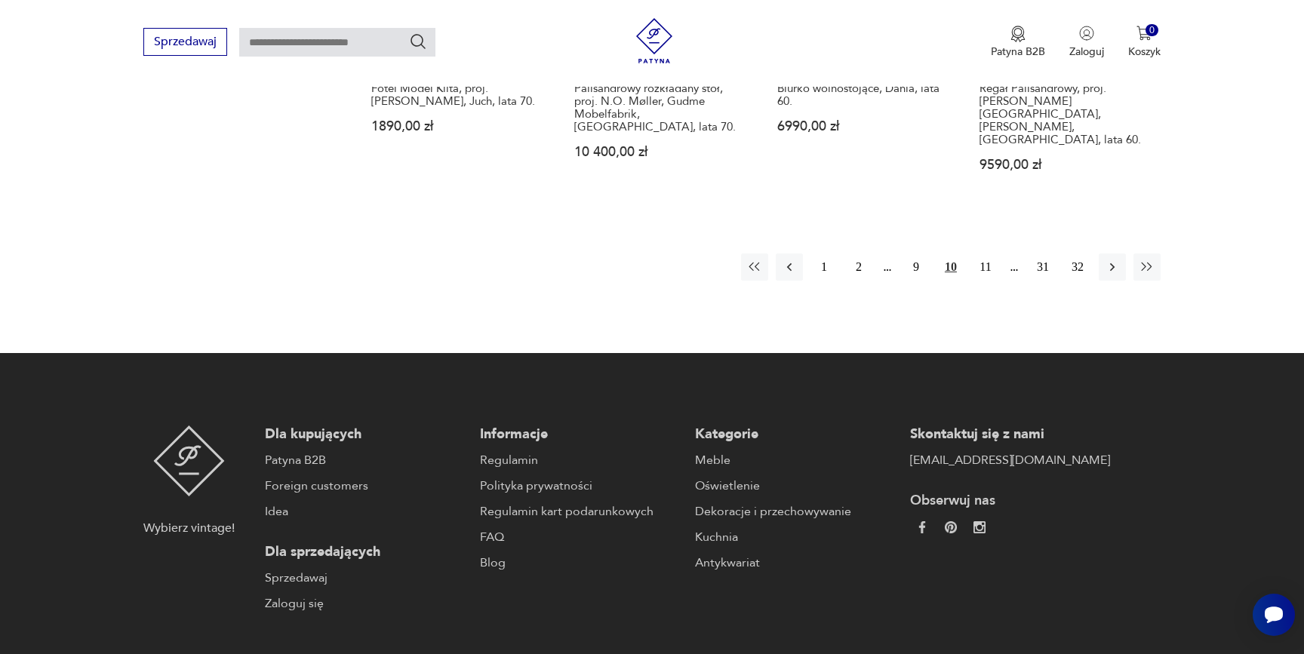
scroll to position [1676, 0]
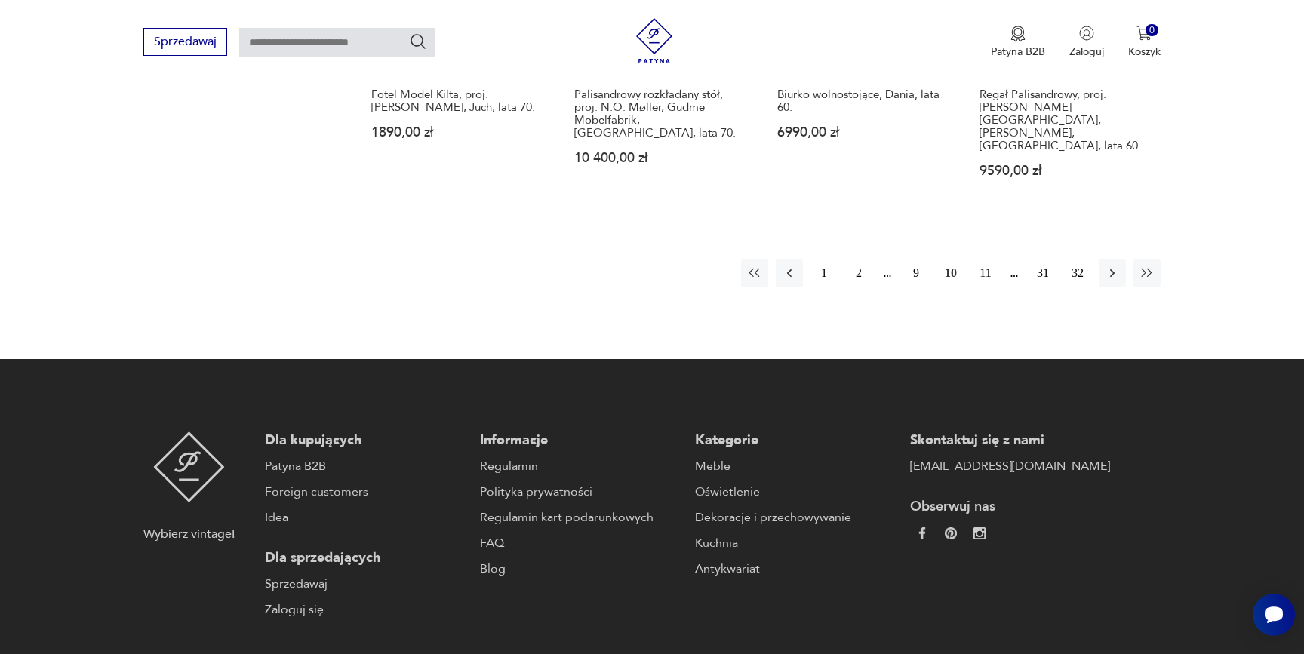
click at [985, 260] on button "11" at bounding box center [985, 273] width 27 height 27
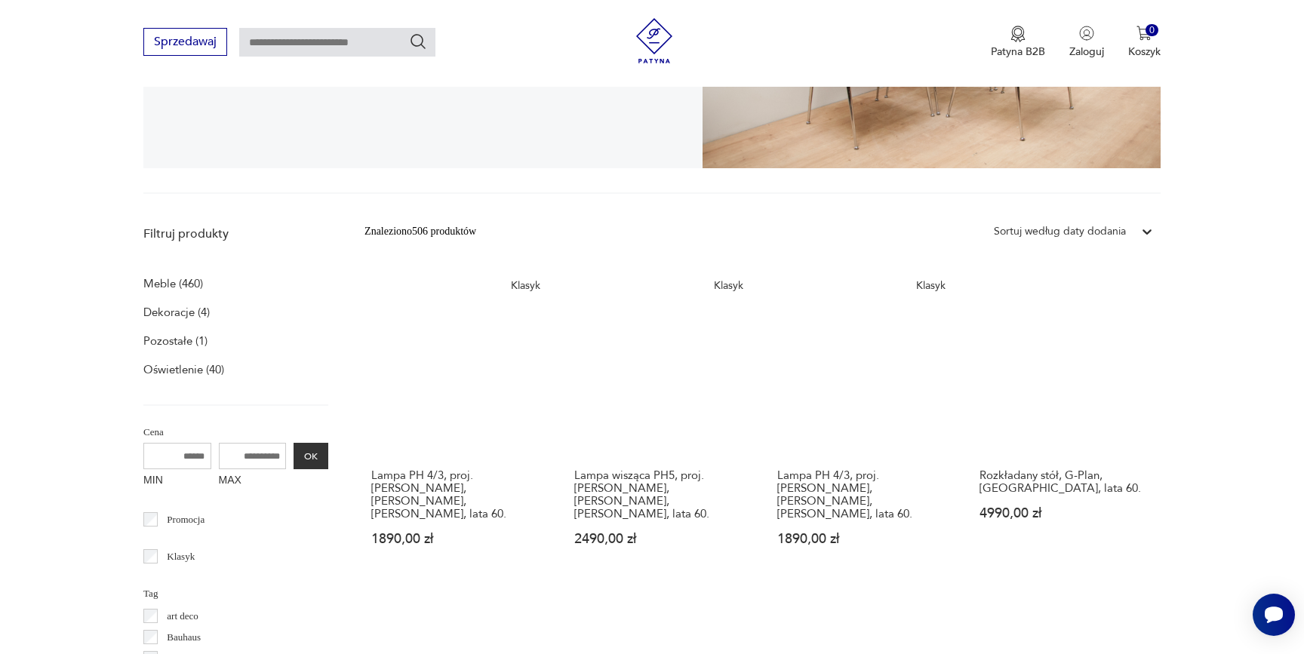
scroll to position [342, 0]
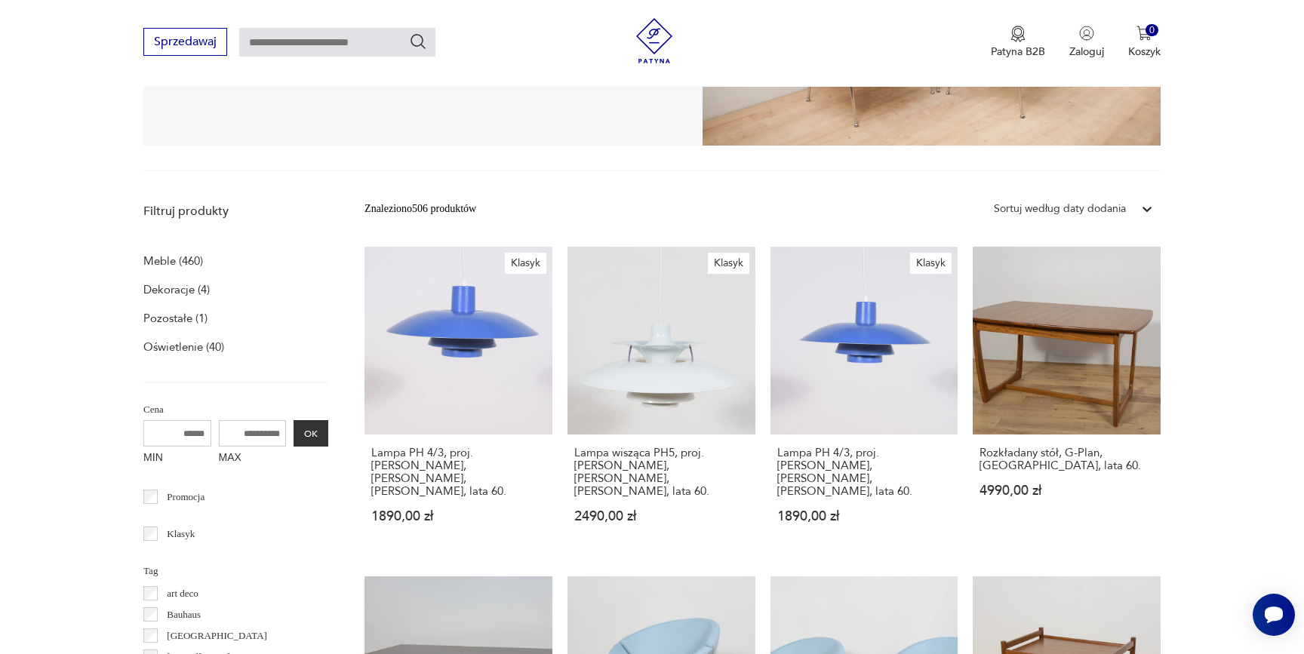
click at [1019, 204] on div "Sortuj według daty dodania" at bounding box center [1060, 209] width 132 height 17
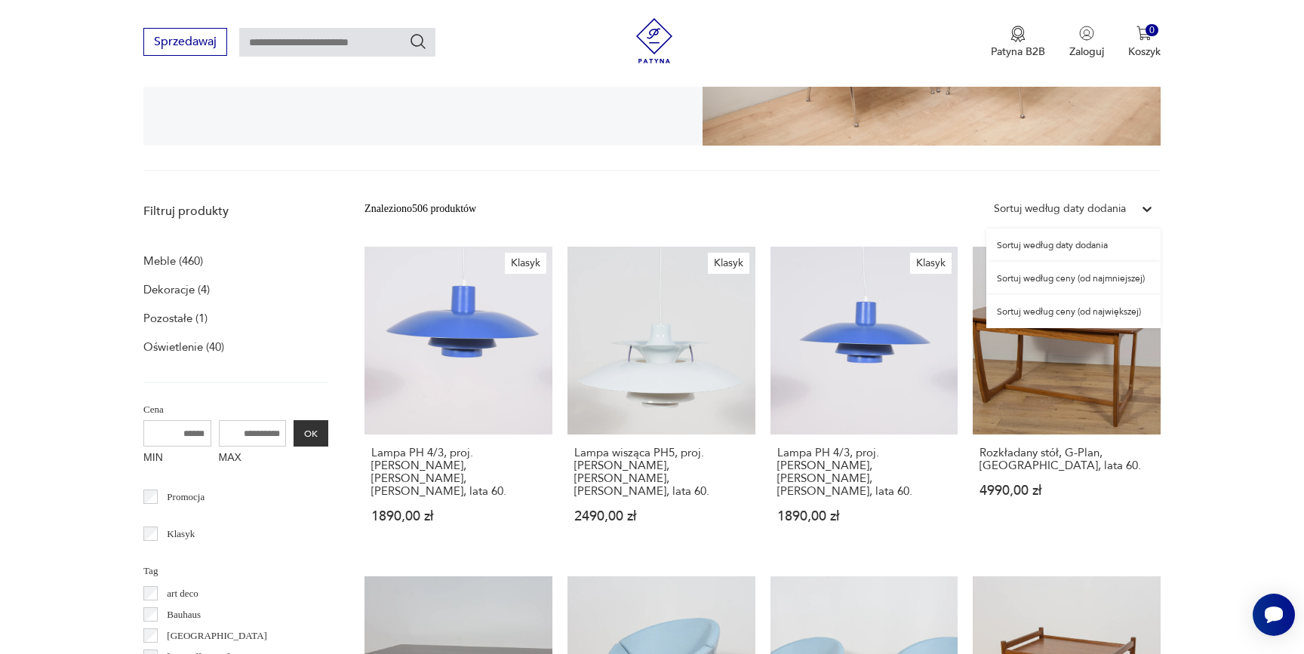
click at [931, 200] on div "Znaleziono 506 produktów Filtruj option Sortuj według daty dodania focused, 1 o…" at bounding box center [762, 208] width 796 height 27
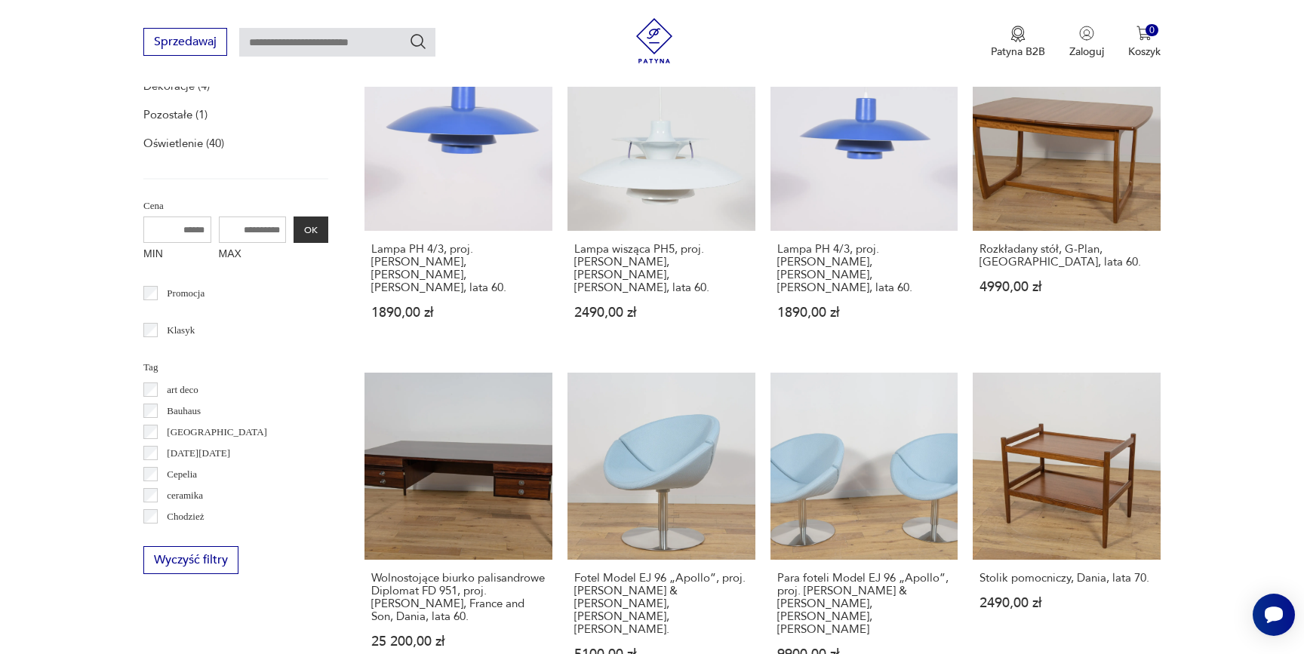
scroll to position [561, 0]
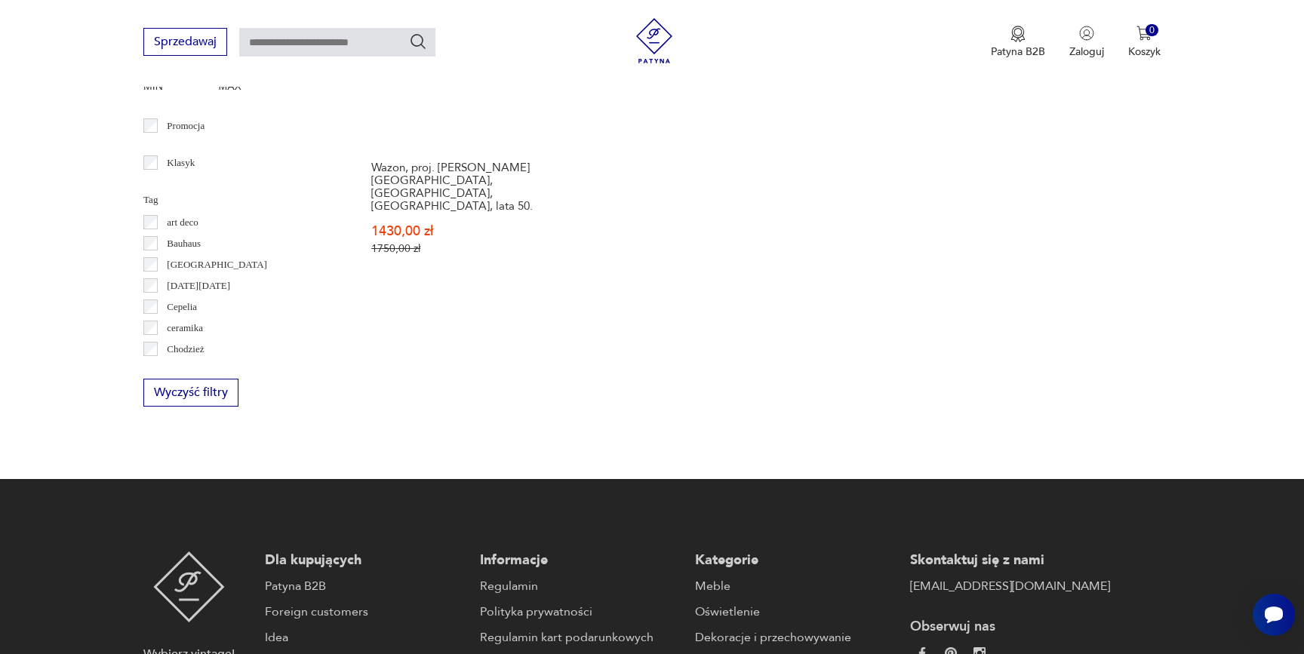
scroll to position [676, 0]
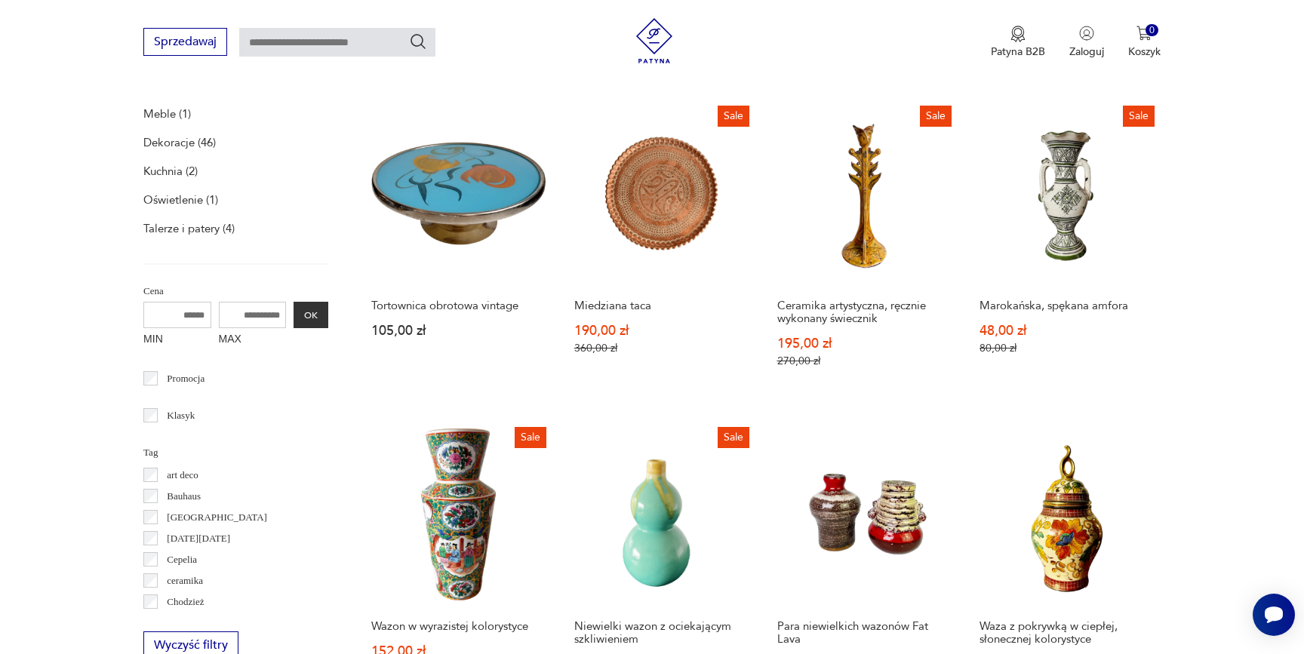
scroll to position [693, 0]
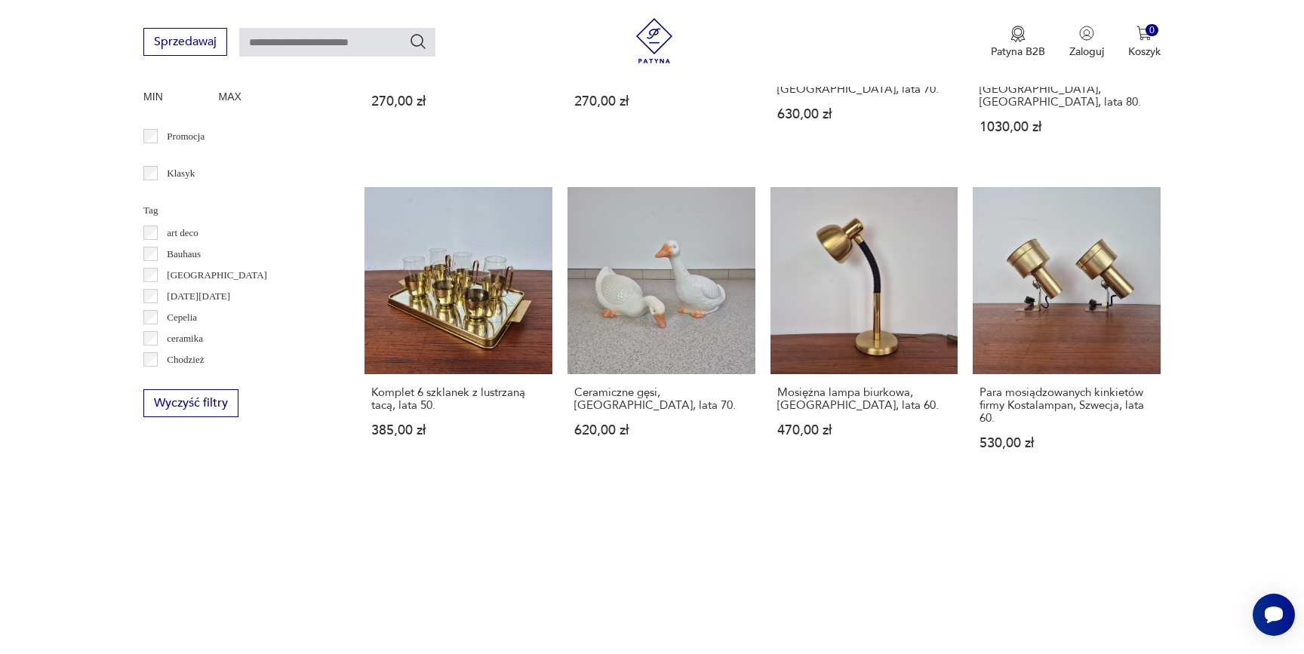
scroll to position [762, 0]
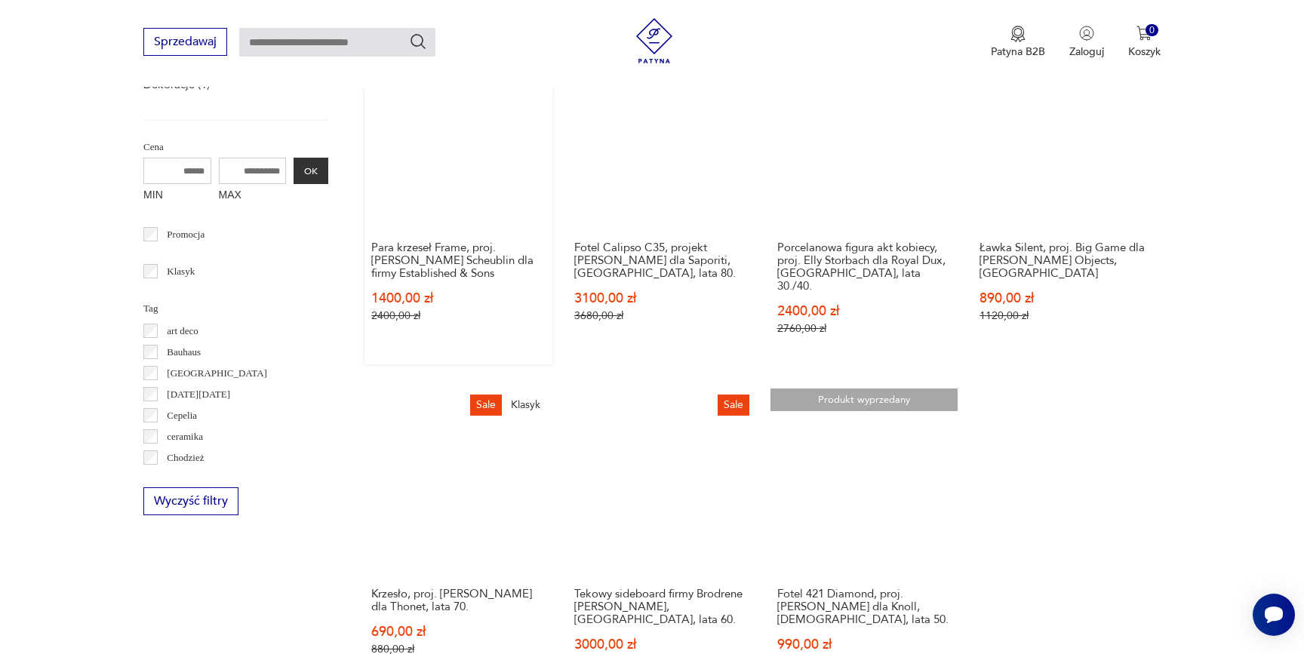
scroll to position [536, 0]
